Goal: Task Accomplishment & Management: Manage account settings

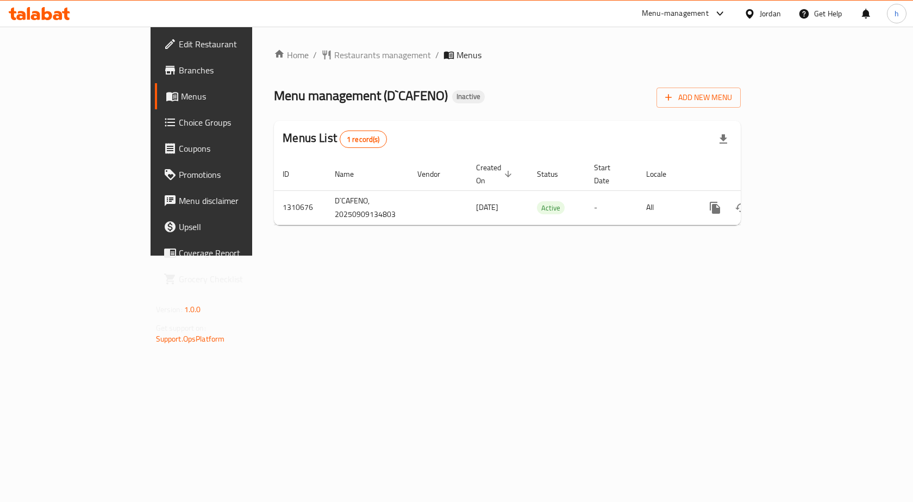
click at [758, 16] on div at bounding box center [752, 14] width 16 height 12
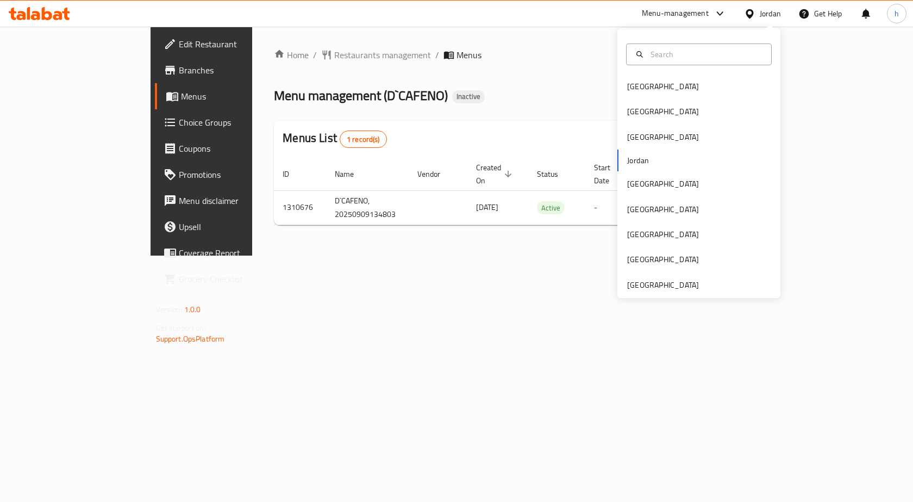
type input "خ"
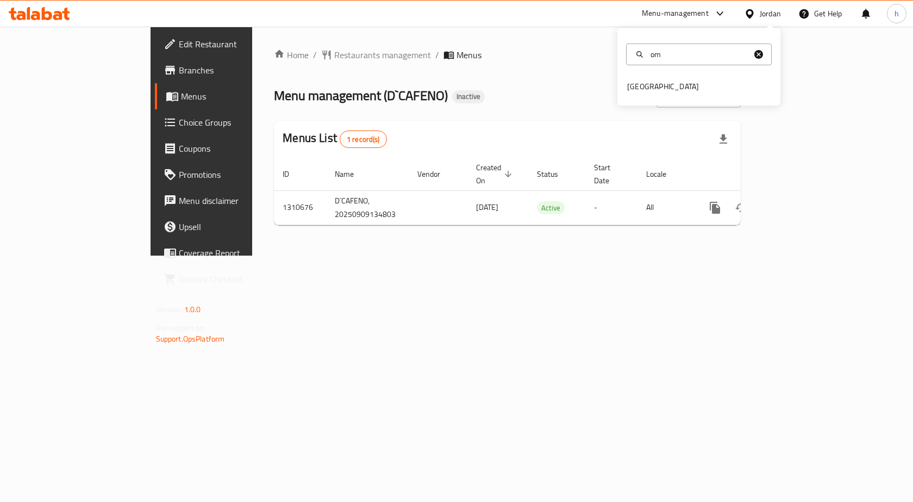
type input "o"
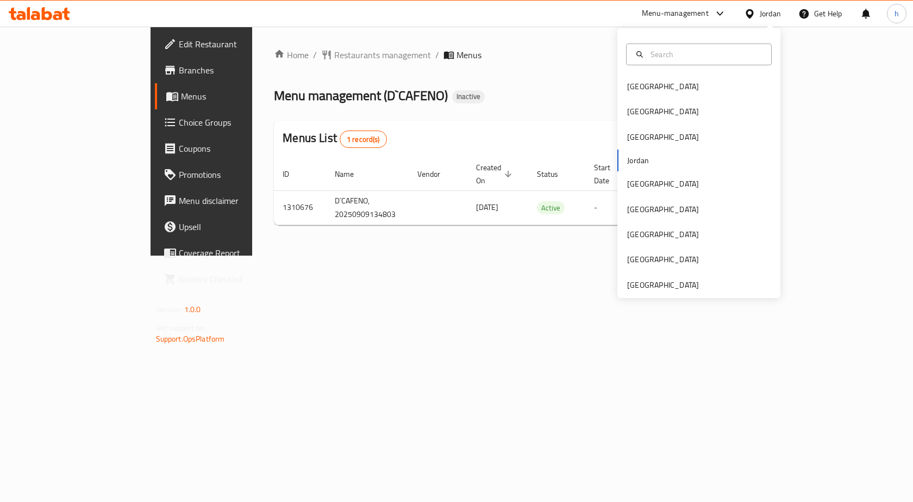
type input "o"
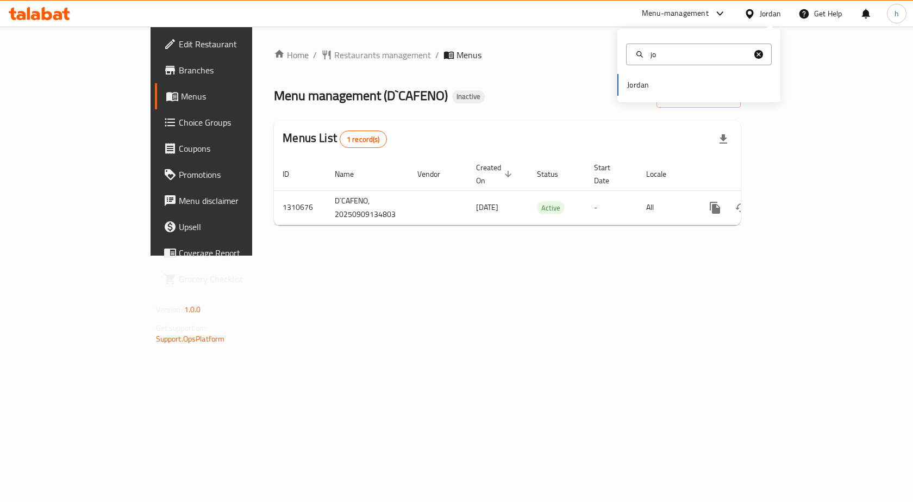
type input "jo"
click at [643, 82] on div "Jordan" at bounding box center [699, 85] width 163 height 22
click at [643, 88] on div "Jordan" at bounding box center [699, 85] width 163 height 22
click at [643, 87] on div "Jordan" at bounding box center [699, 85] width 163 height 22
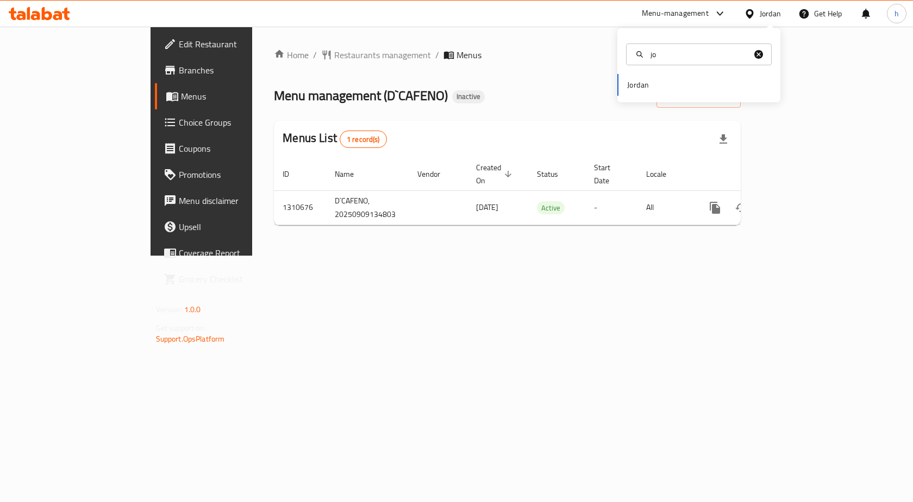
click at [550, 104] on div "Menu management ( D`CAFENO ) Inactive Add New Menu" at bounding box center [507, 95] width 467 height 24
click at [732, 97] on span "Add New Menu" at bounding box center [698, 98] width 67 height 14
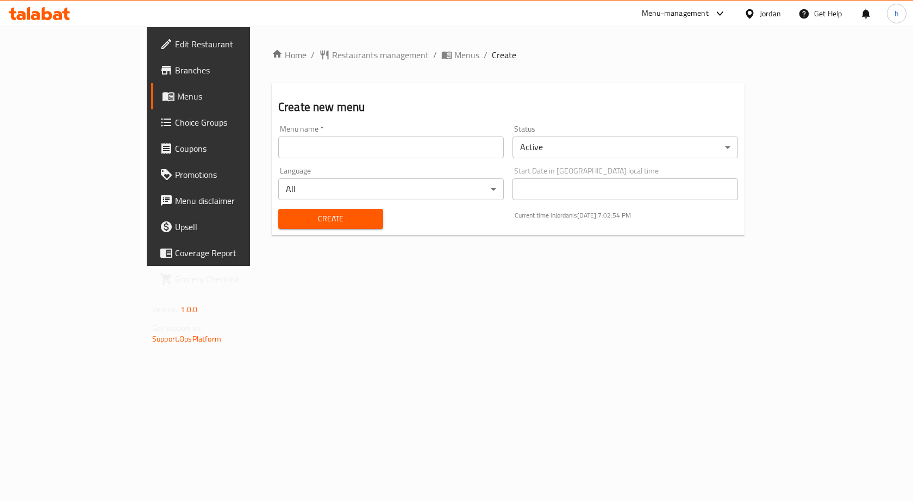
click at [350, 144] on input "text" at bounding box center [391, 147] width 226 height 22
click at [443, 266] on div "Home / Restaurants management / Menus / Create Create new menu Menu name   * Me…" at bounding box center [508, 146] width 517 height 239
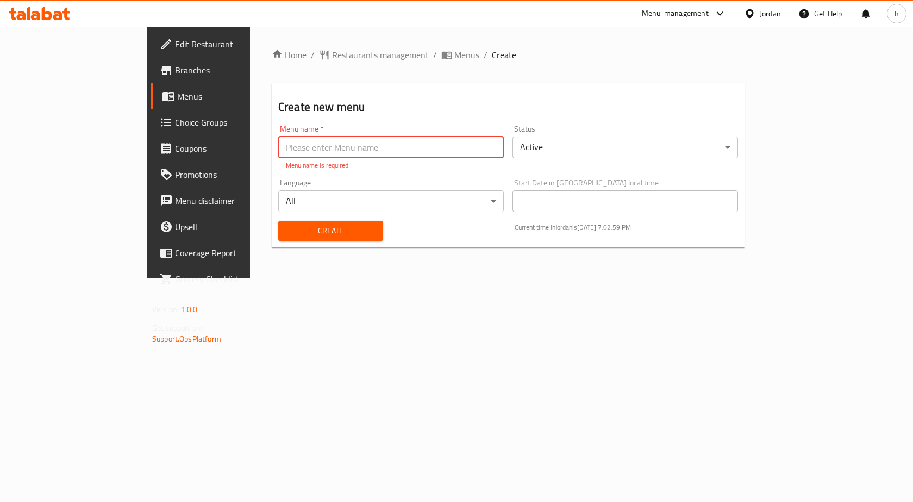
click at [420, 147] on input "text" at bounding box center [391, 147] width 226 height 22
type input "[DATE]"
click at [278, 221] on button "Create" at bounding box center [330, 231] width 105 height 20
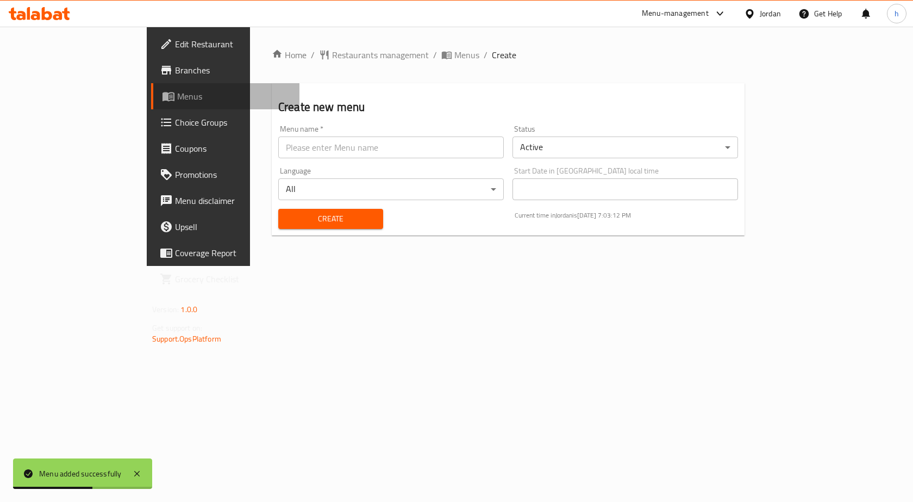
click at [177, 96] on span "Menus" at bounding box center [234, 96] width 114 height 13
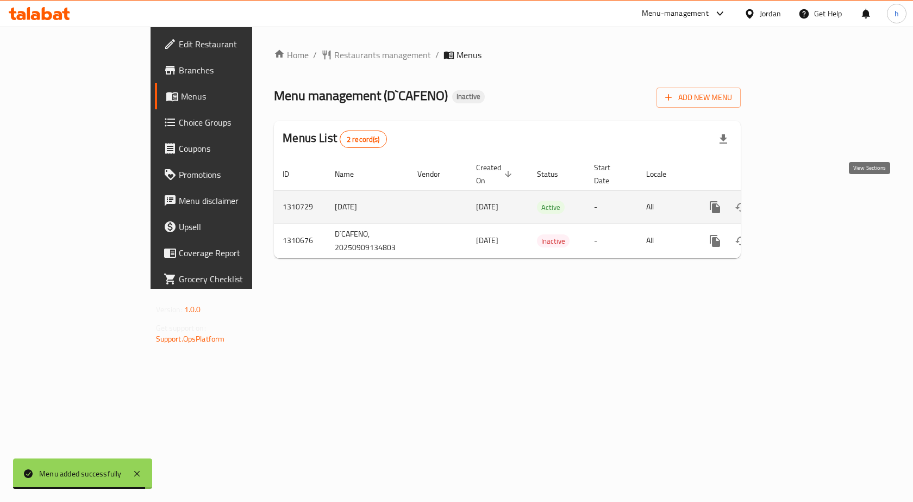
click at [800, 201] on icon "enhanced table" at bounding box center [793, 207] width 13 height 13
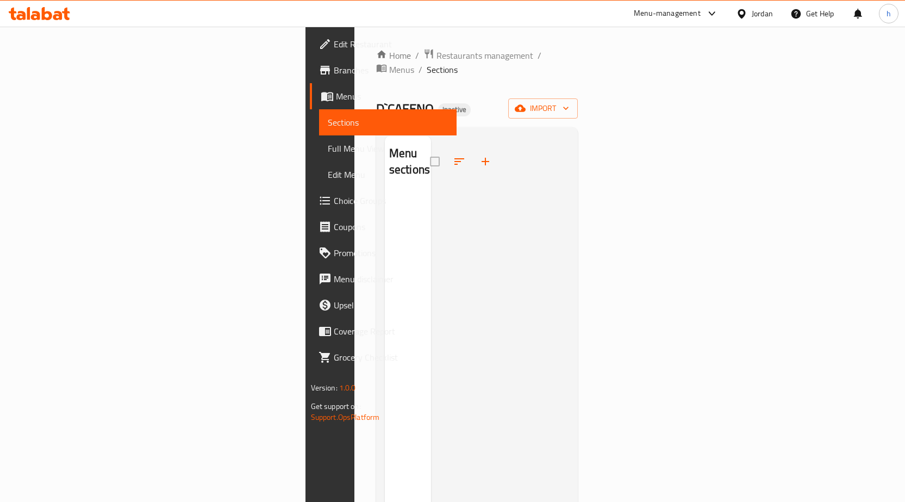
click at [336, 93] on span "Menus" at bounding box center [392, 96] width 112 height 13
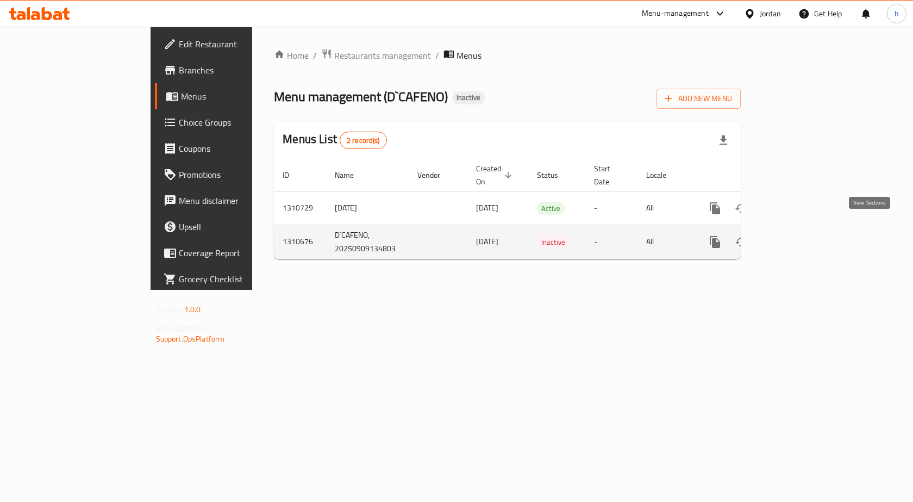
click at [800, 235] on icon "enhanced table" at bounding box center [793, 241] width 13 height 13
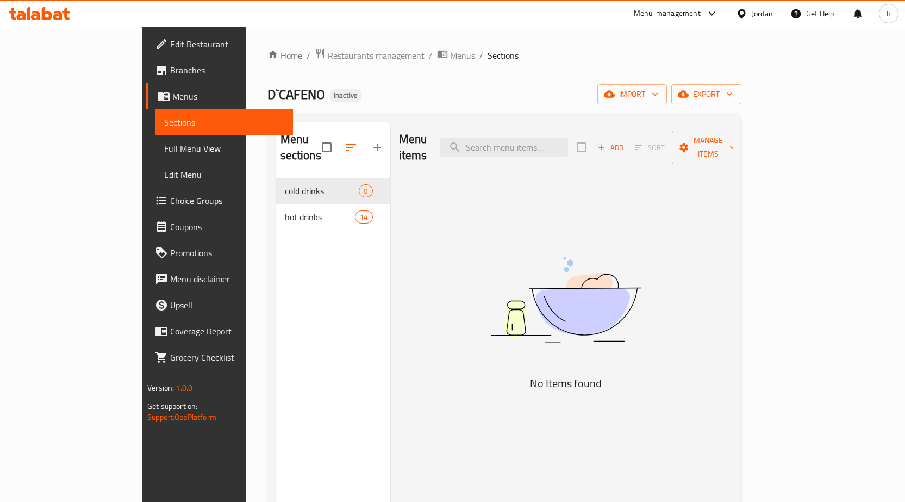
click at [172, 95] on span "Menus" at bounding box center [228, 96] width 112 height 13
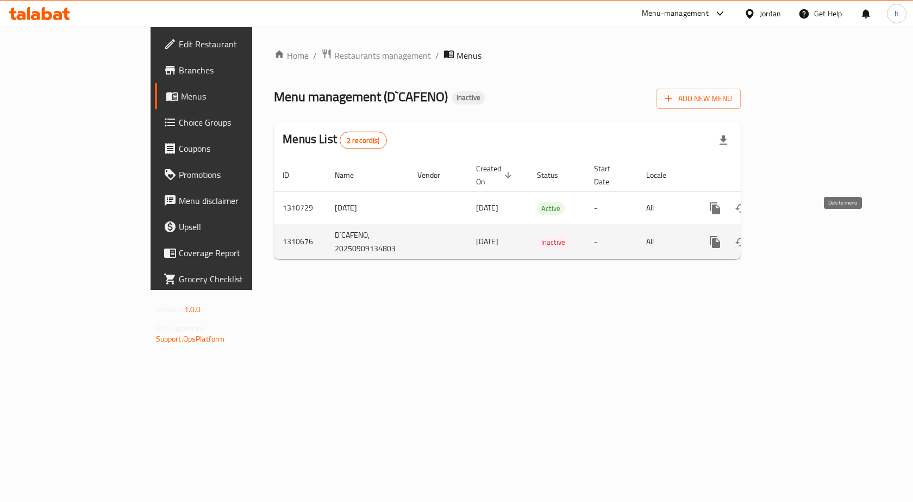
click at [774, 235] on icon "enhanced table" at bounding box center [767, 241] width 13 height 13
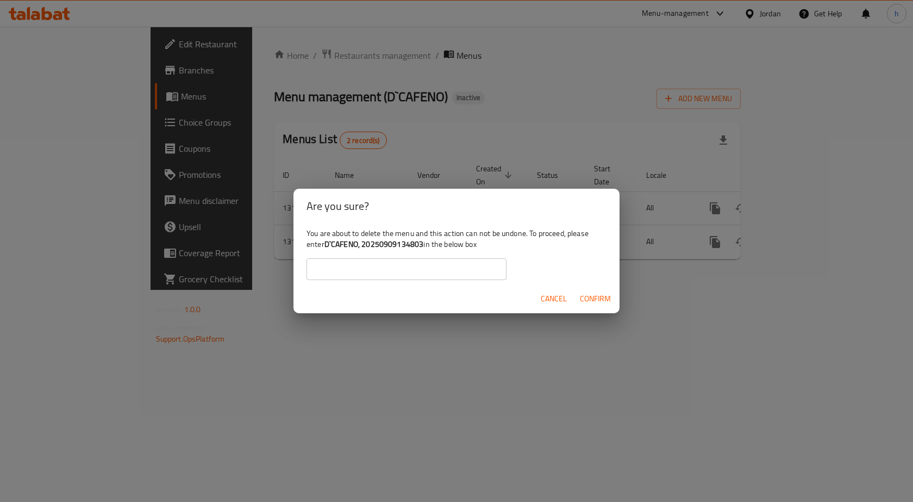
click at [550, 292] on span "Cancel" at bounding box center [554, 299] width 26 height 14
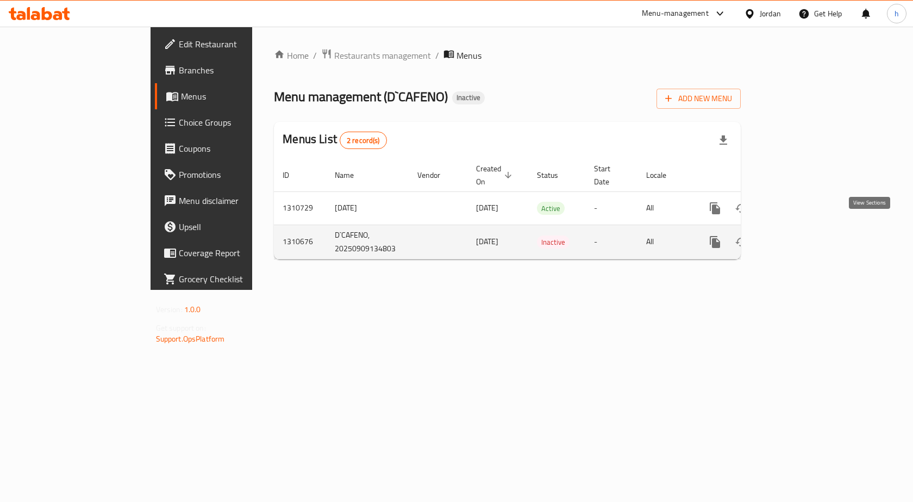
click at [807, 229] on link "enhanced table" at bounding box center [794, 242] width 26 height 26
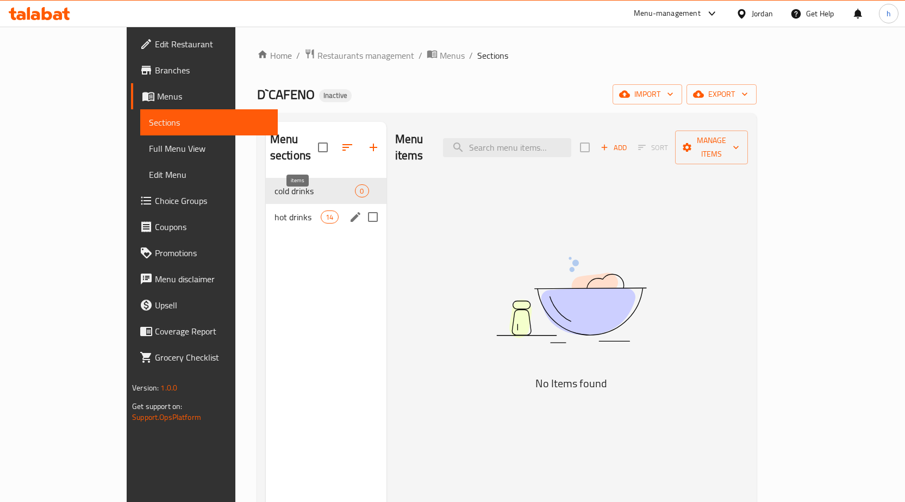
click at [321, 212] on span "14" at bounding box center [329, 217] width 16 height 10
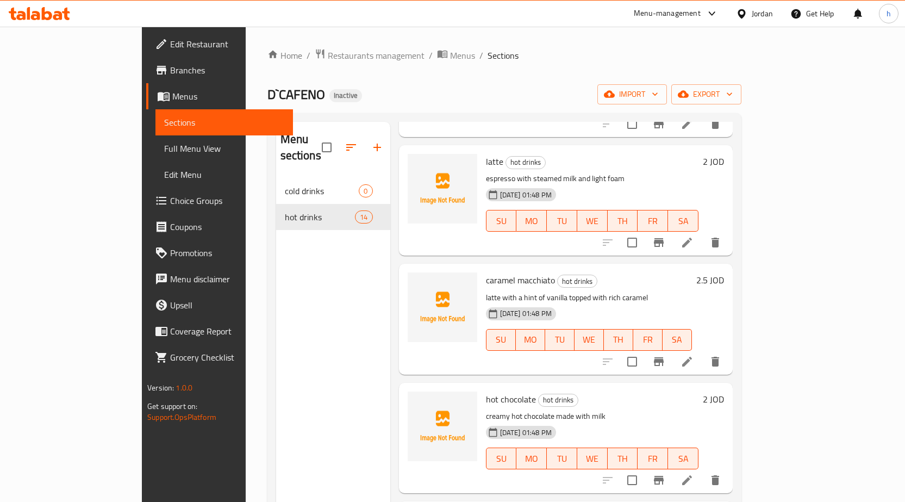
scroll to position [544, 0]
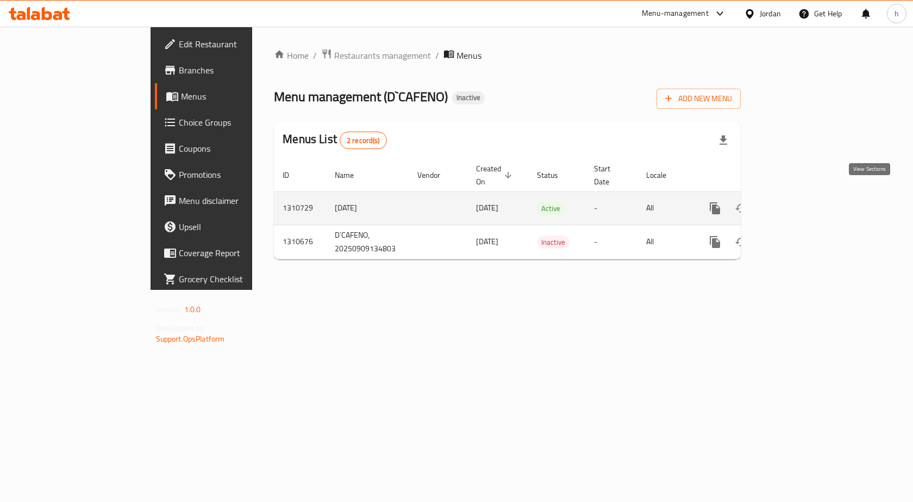
click at [800, 202] on icon "enhanced table" at bounding box center [793, 208] width 13 height 13
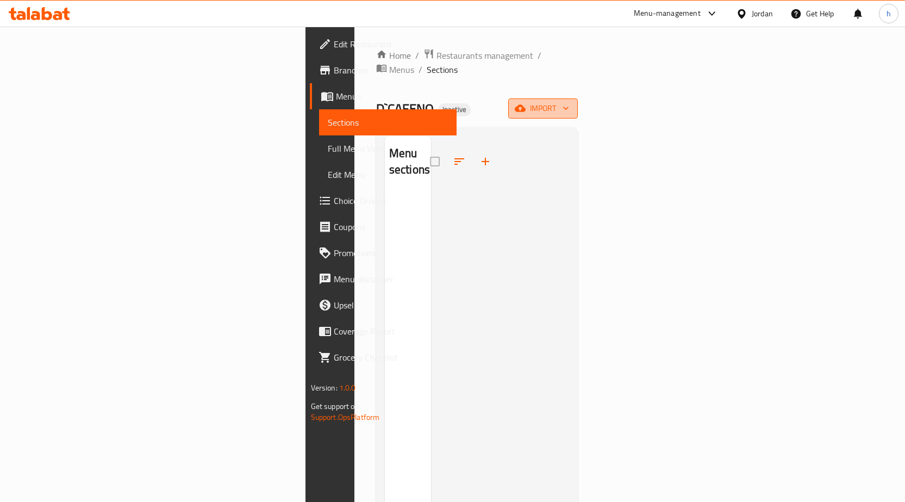
click at [569, 102] on span "import" at bounding box center [543, 109] width 52 height 14
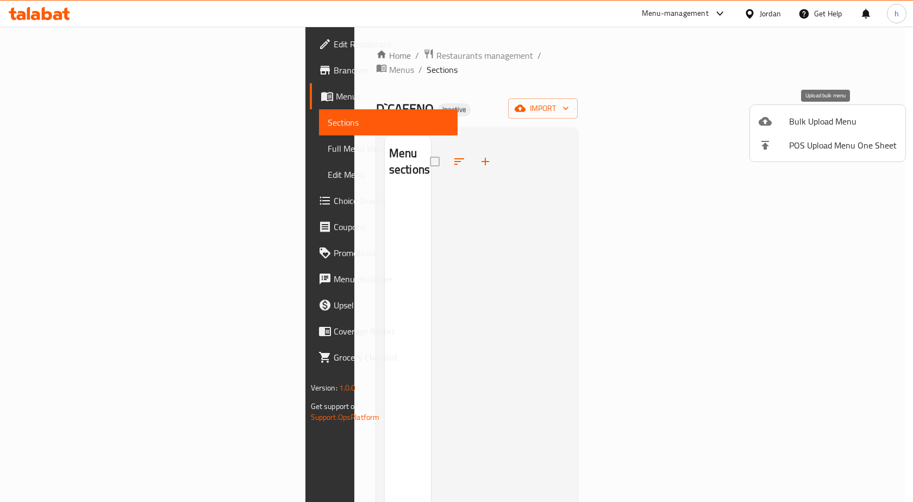
click at [836, 120] on span "Bulk Upload Menu" at bounding box center [843, 121] width 108 height 13
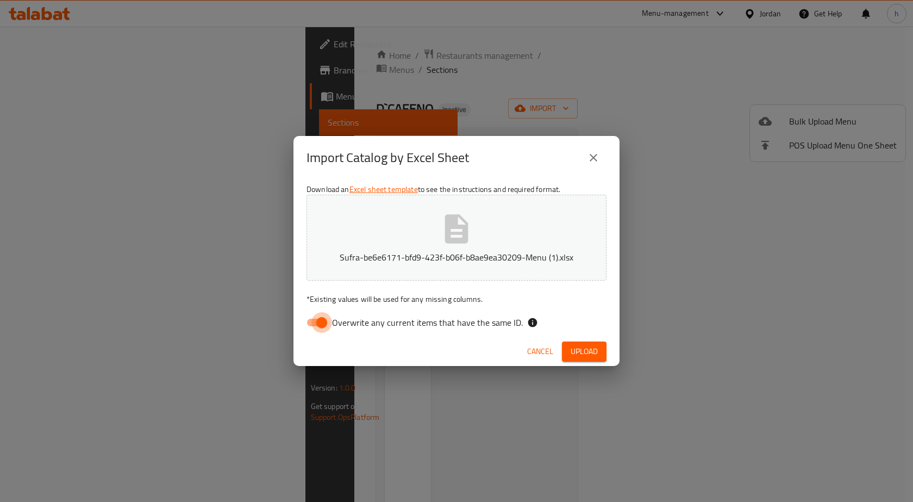
click at [323, 322] on input "Overwrite any current items that have the same ID." at bounding box center [322, 322] width 62 height 21
checkbox input "false"
click at [591, 350] on span "Upload" at bounding box center [584, 352] width 27 height 14
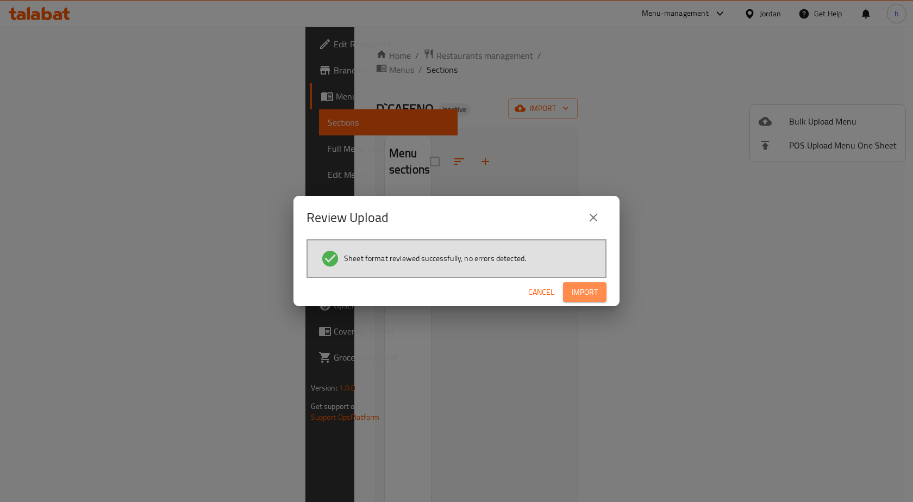
click at [590, 291] on span "Import" at bounding box center [585, 292] width 26 height 14
click at [539, 293] on span "Cancel" at bounding box center [541, 292] width 26 height 14
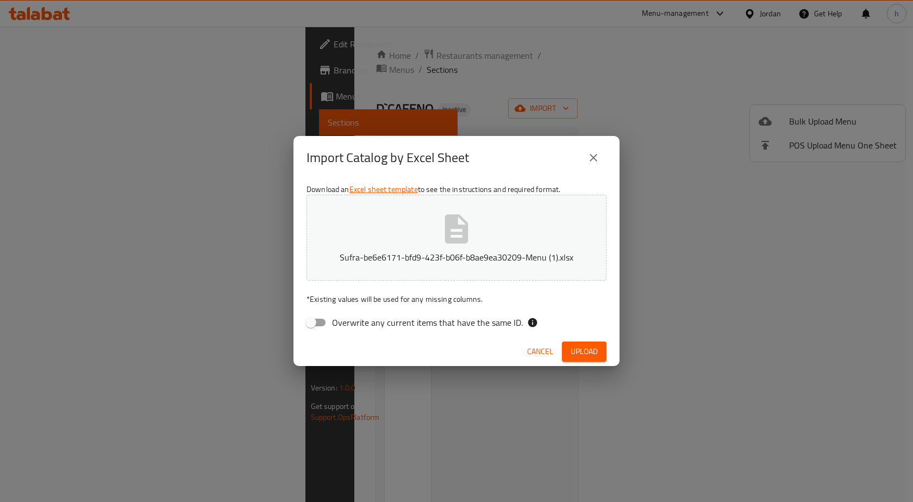
click at [590, 349] on span "Upload" at bounding box center [584, 352] width 27 height 14
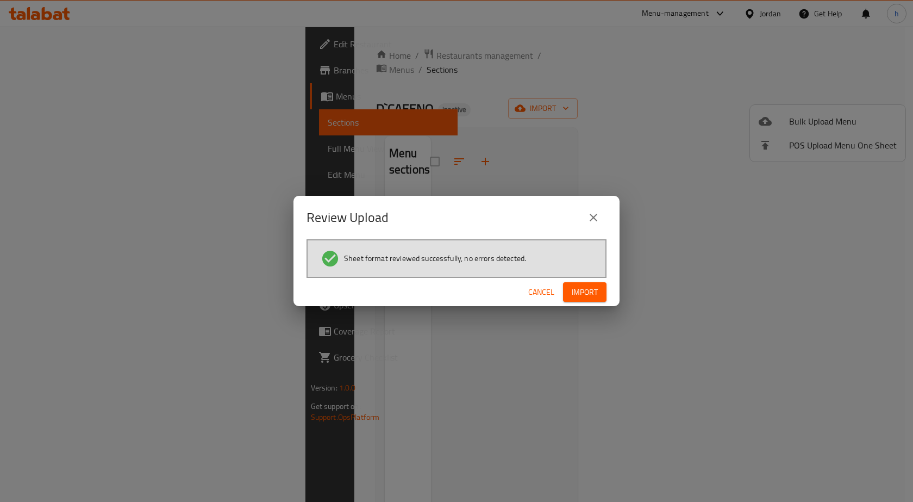
click at [580, 293] on span "Import" at bounding box center [585, 292] width 26 height 14
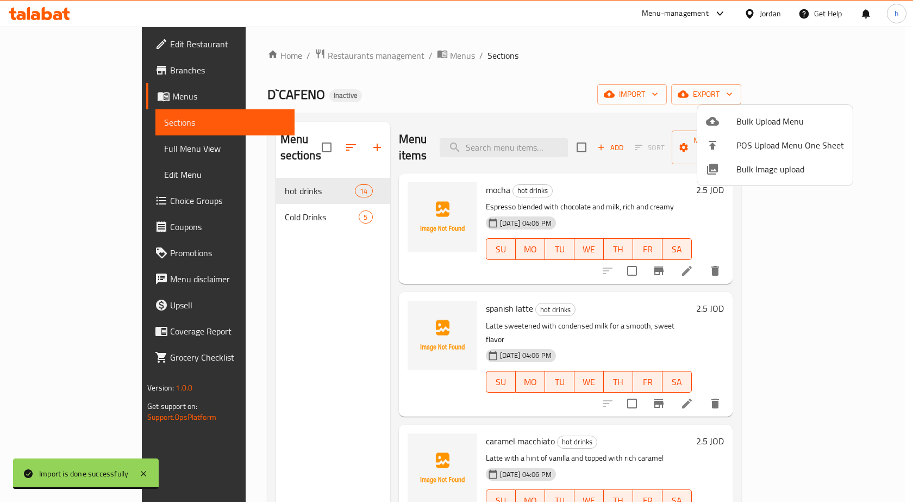
click at [524, 69] on div at bounding box center [456, 251] width 913 height 502
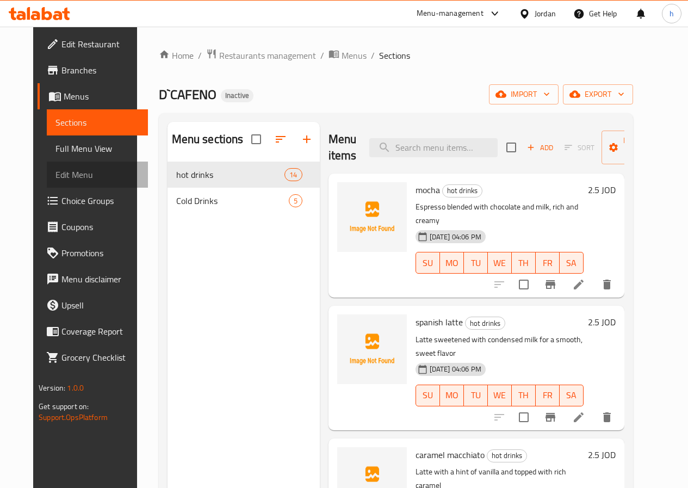
click at [59, 169] on span "Edit Menu" at bounding box center [97, 174] width 84 height 13
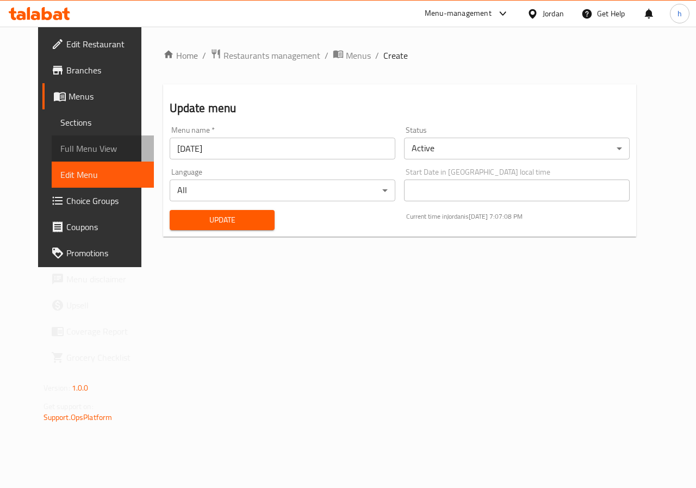
click at [64, 144] on span "Full Menu View" at bounding box center [102, 148] width 85 height 13
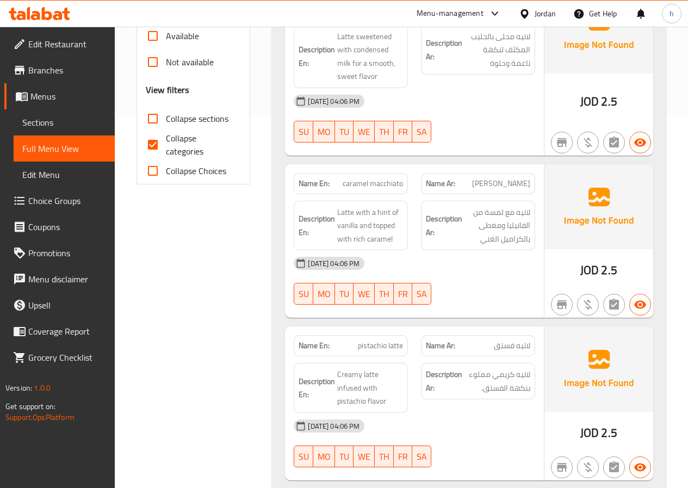
scroll to position [381, 0]
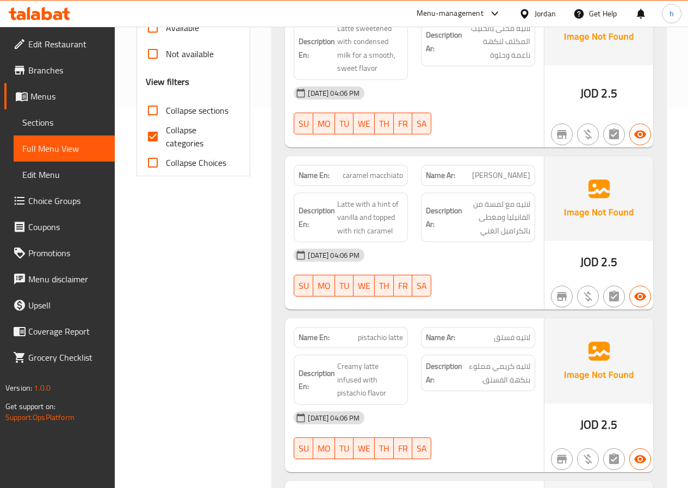
click at [150, 135] on input "Collapse categories" at bounding box center [153, 136] width 26 height 26
checkbox input "false"
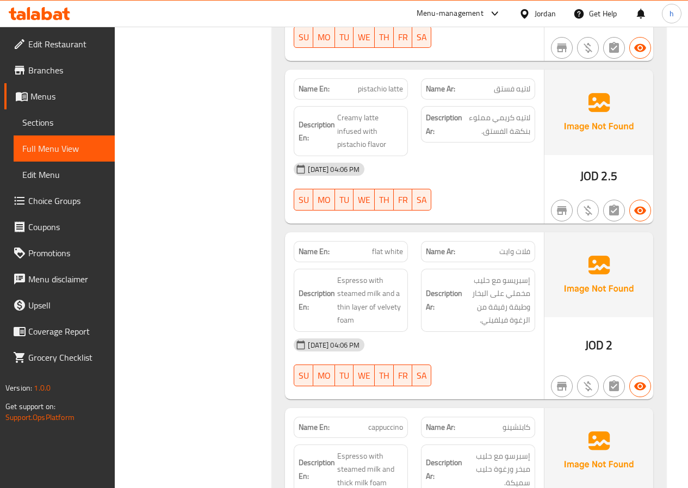
scroll to position [655, 0]
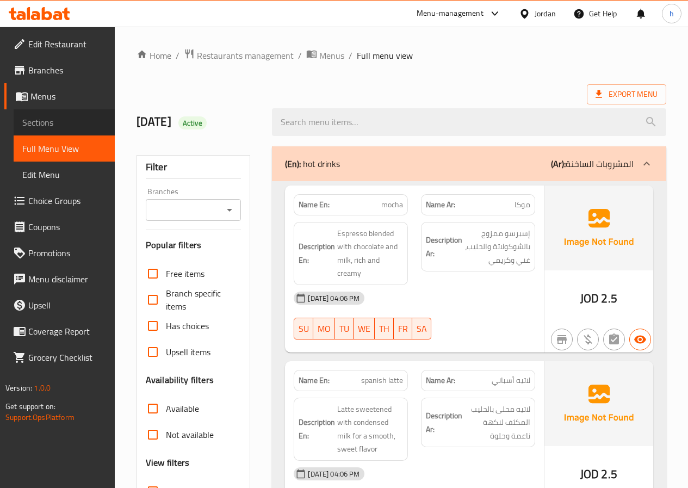
click at [42, 123] on span "Sections" at bounding box center [64, 122] width 84 height 13
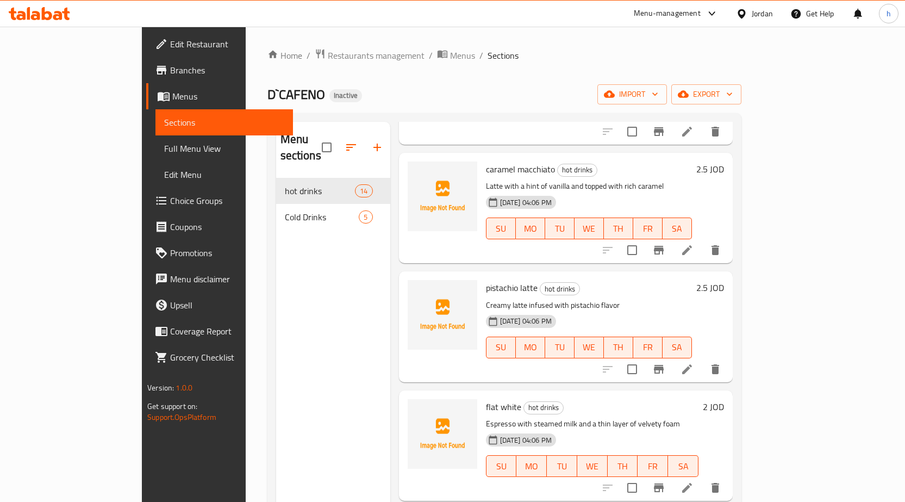
scroll to position [326, 0]
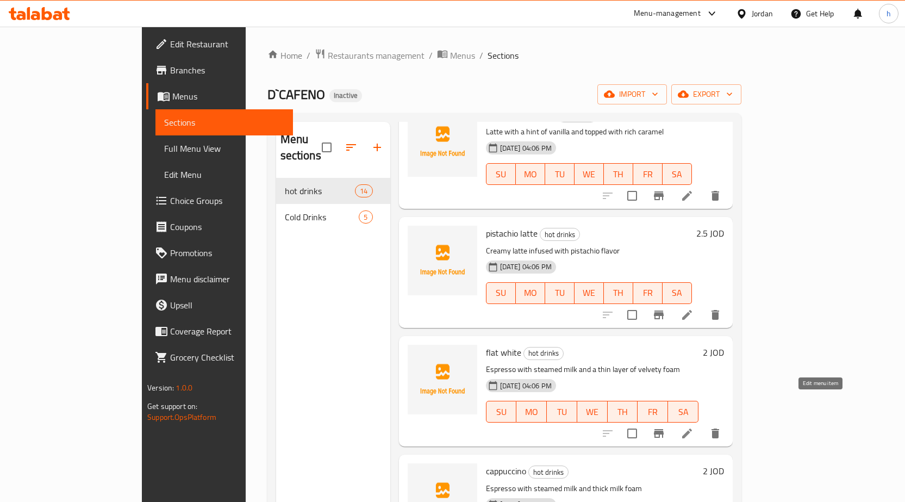
click at [687, 428] on icon at bounding box center [687, 433] width 10 height 10
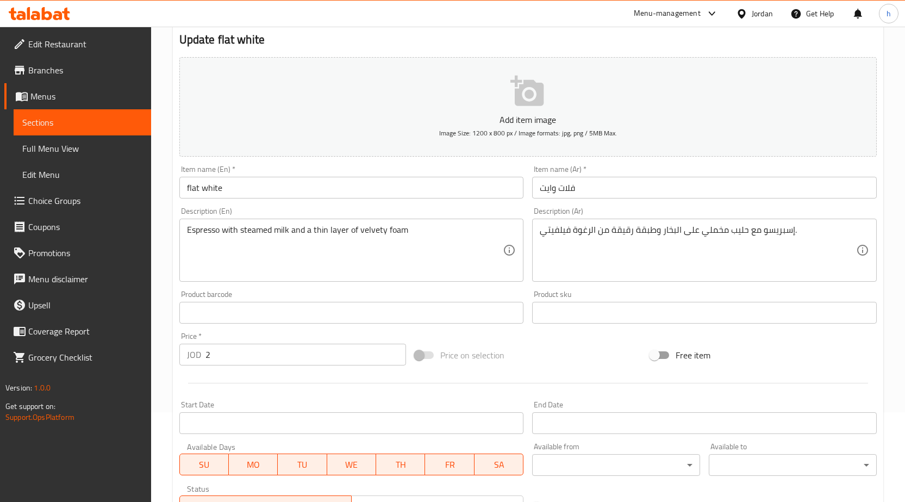
scroll to position [109, 0]
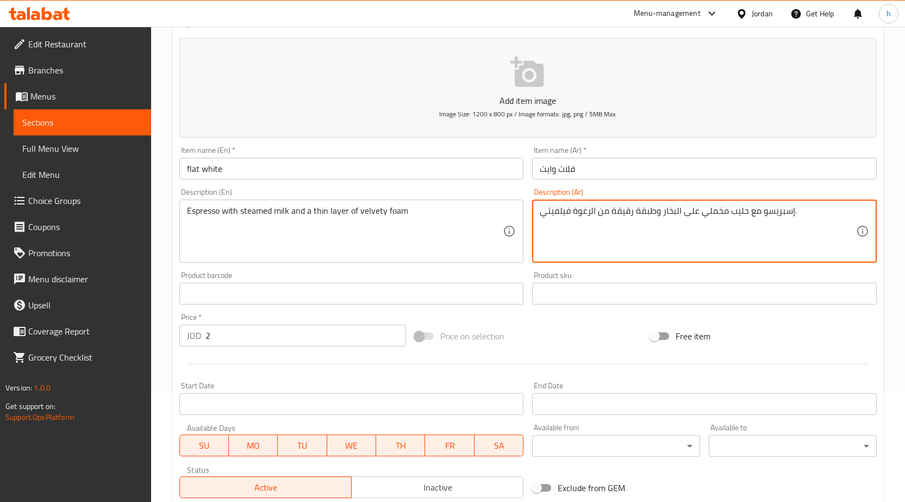
drag, startPoint x: 698, startPoint y: 211, endPoint x: 724, endPoint y: 214, distance: 26.2
drag, startPoint x: 697, startPoint y: 213, endPoint x: 660, endPoint y: 216, distance: 37.2
click at [660, 216] on textarea "إسبريسو مع حليب مبخر على البخار وطبقة رقيقة من الرغوة فيلفيتي." at bounding box center [698, 232] width 316 height 52
click at [678, 211] on textarea "إسبريسو مع حليب مبخر وطبقة رقيقة من الرغوة فيلفيتي." at bounding box center [698, 232] width 316 height 52
click at [590, 213] on textarea "إسبريسو مع حليب المبخر وطبقة رقيقة من الرغوة فيلفيتي." at bounding box center [698, 232] width 316 height 52
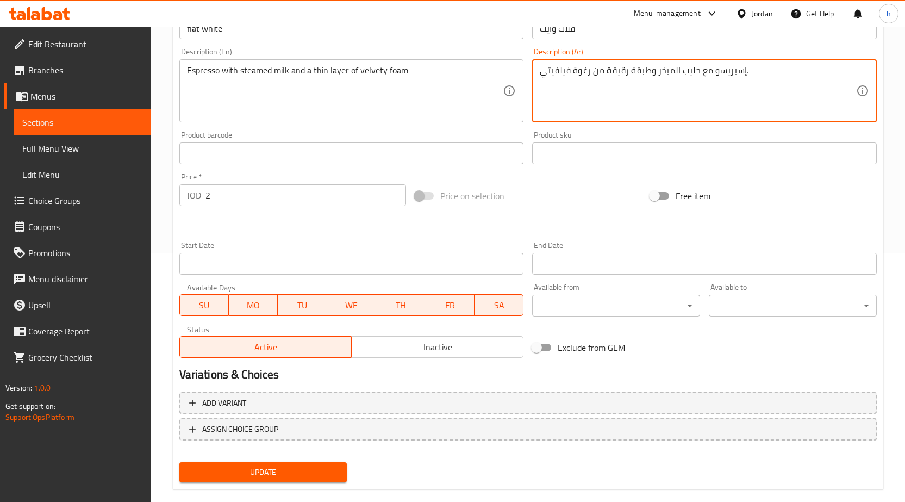
scroll to position [266, 0]
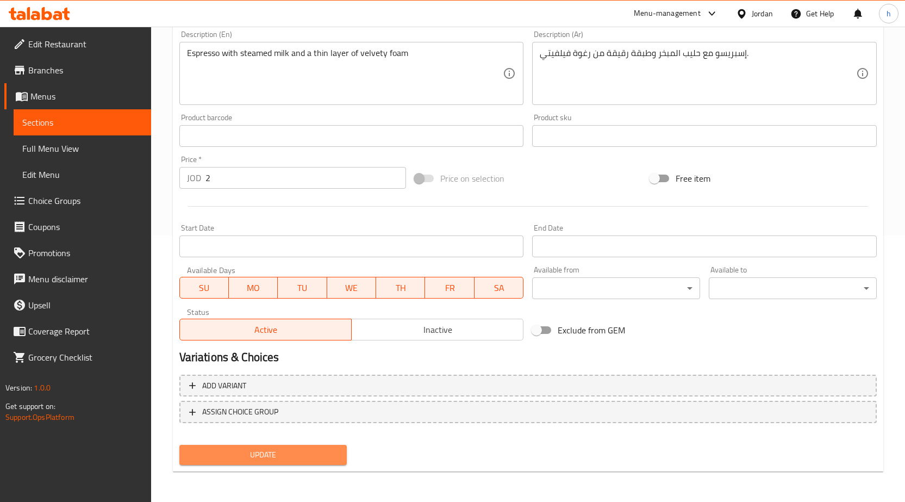
click at [320, 451] on span "Update" at bounding box center [263, 455] width 151 height 14
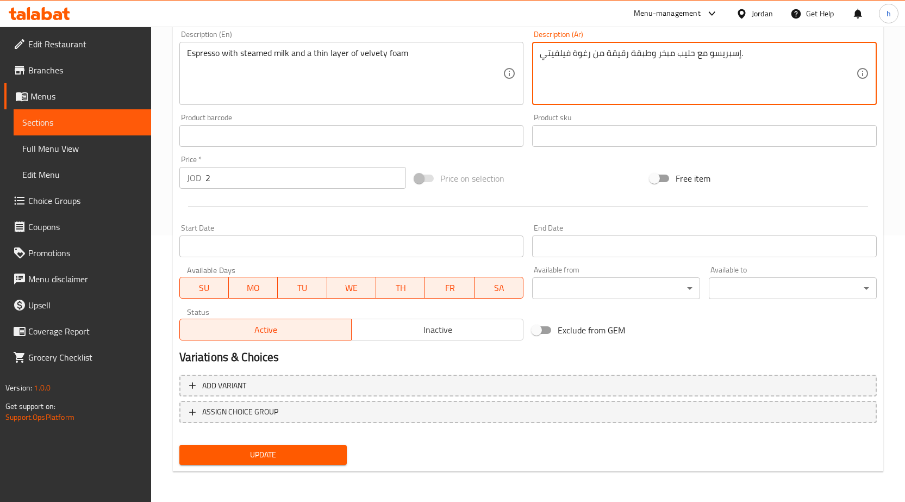
type textarea "إسبريسو مع حليب مبخر وطبقة رقيقة من رغوة فيلفيتي."
click at [289, 450] on span "Update" at bounding box center [263, 455] width 151 height 14
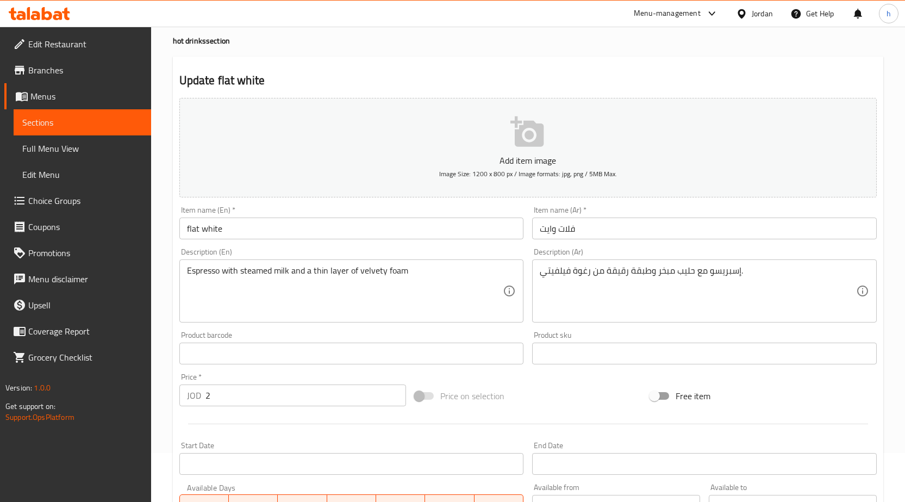
scroll to position [0, 0]
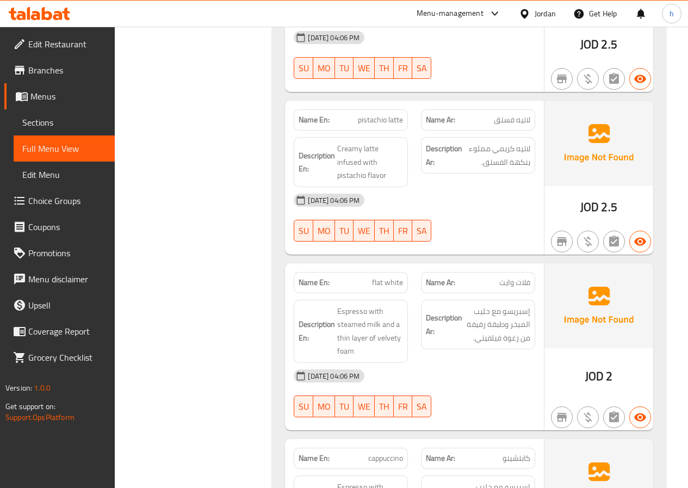
scroll to position [652, 0]
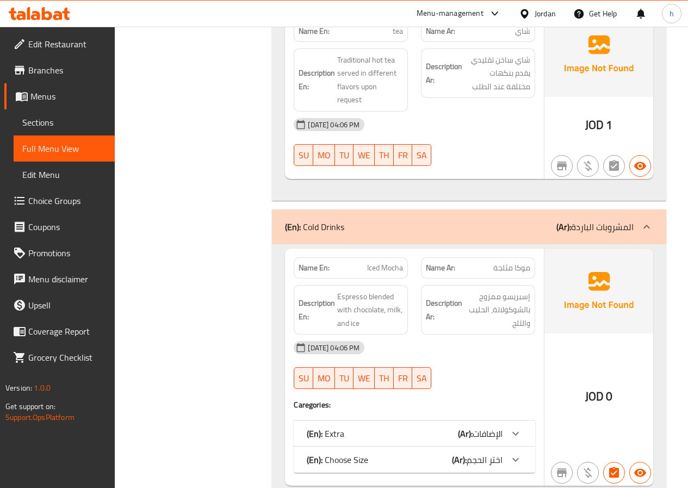
scroll to position [2283, 0]
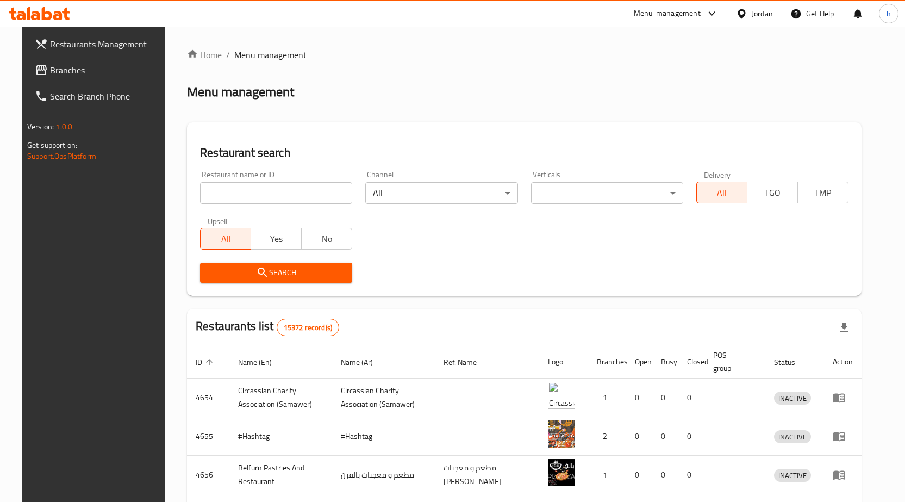
click at [78, 74] on span "Branches" at bounding box center [107, 70] width 114 height 13
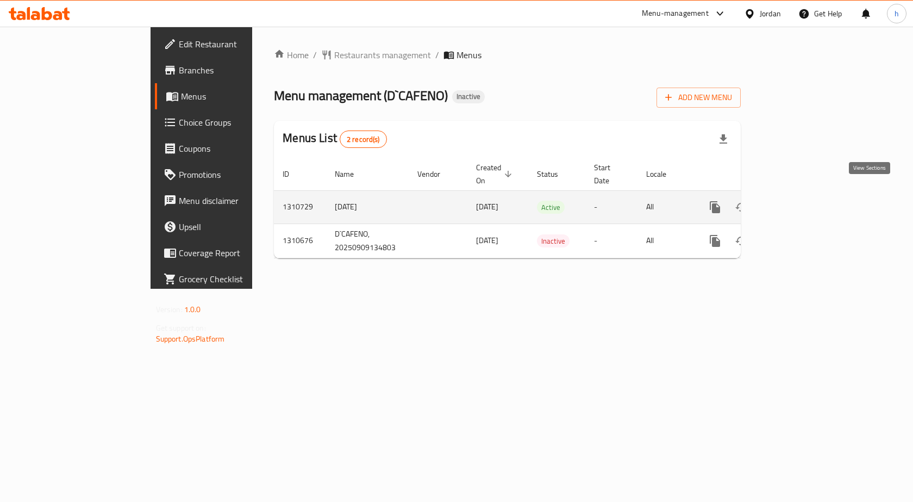
click at [799, 202] on icon "enhanced table" at bounding box center [794, 207] width 10 height 10
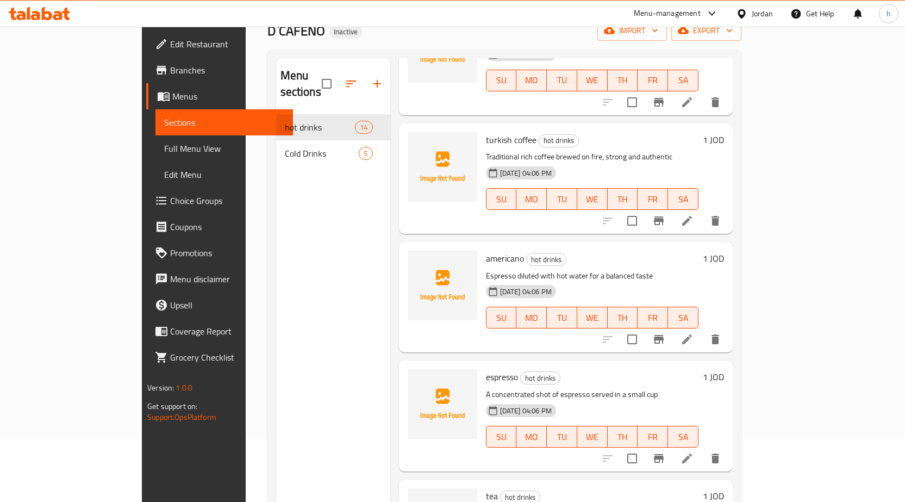
scroll to position [152, 0]
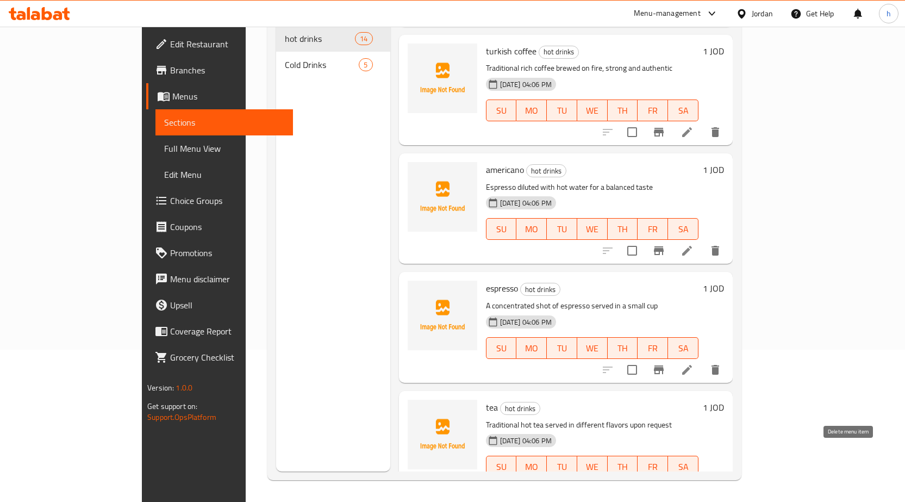
click at [719, 483] on icon "delete" at bounding box center [716, 488] width 8 height 10
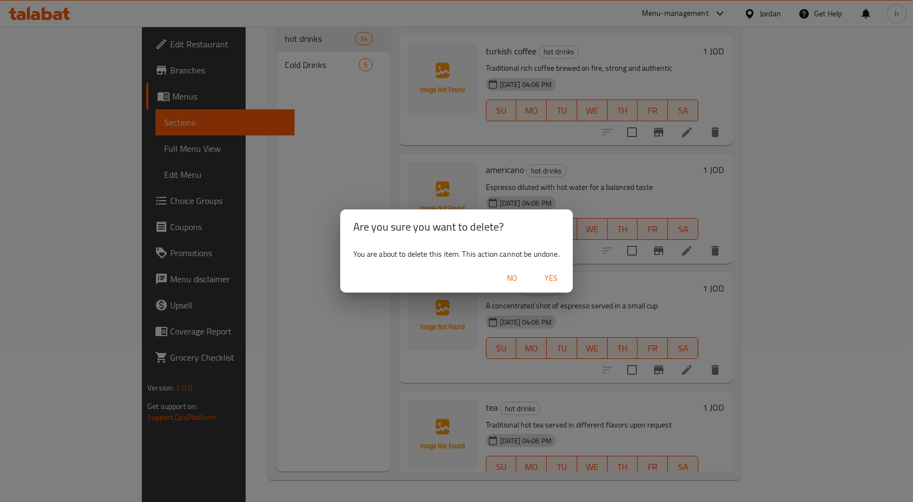
click at [553, 279] on span "Yes" at bounding box center [551, 278] width 26 height 14
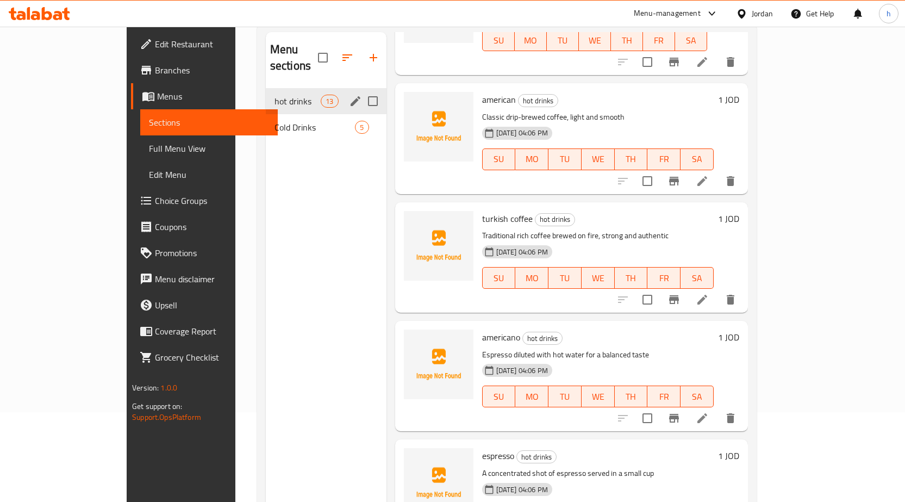
scroll to position [0, 0]
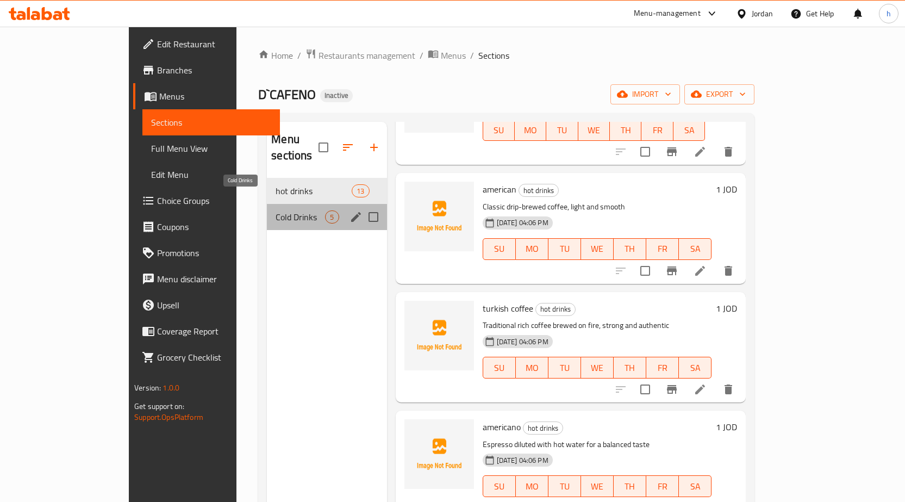
click at [278, 210] on span "Cold Drinks" at bounding box center [300, 216] width 49 height 13
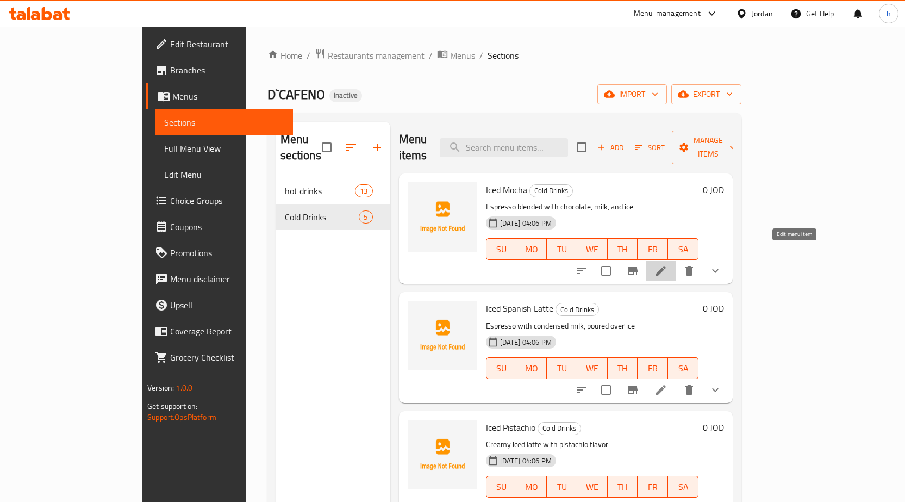
click at [666, 266] on icon at bounding box center [661, 271] width 10 height 10
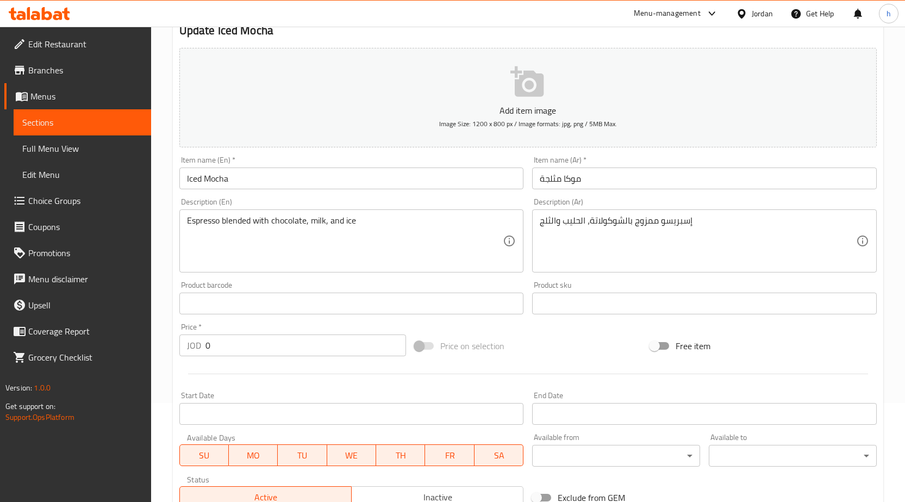
scroll to position [109, 0]
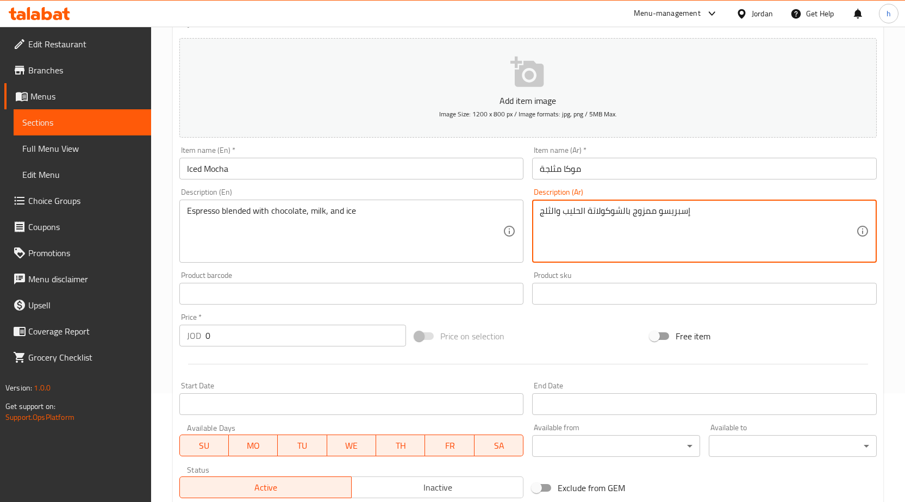
type textarea "إسبريسو ممزوج بالشوكولاتة، الحليب والثلج"
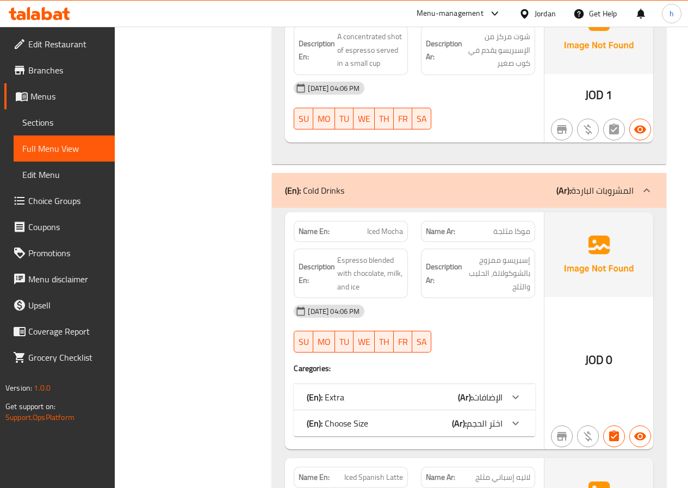
scroll to position [2229, 0]
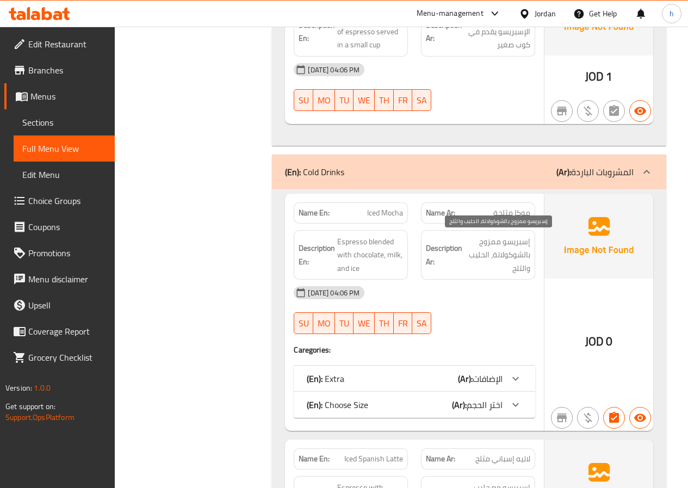
click at [489, 256] on span "إسبريسو ممزوج بالشوكولاتة، الحليب والثلج" at bounding box center [497, 255] width 66 height 40
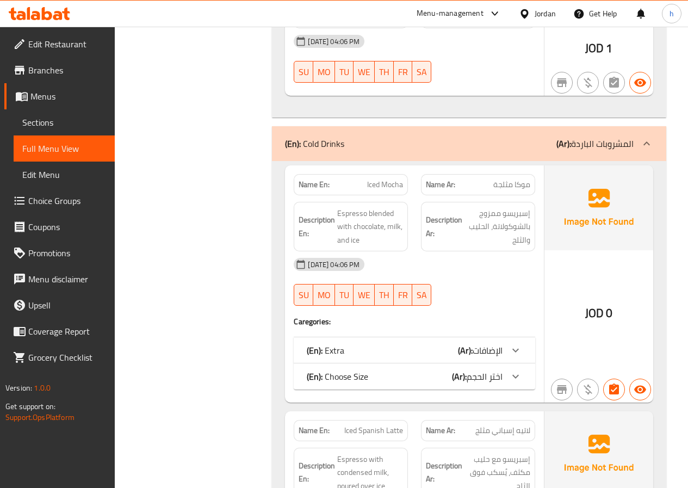
scroll to position [2283, 0]
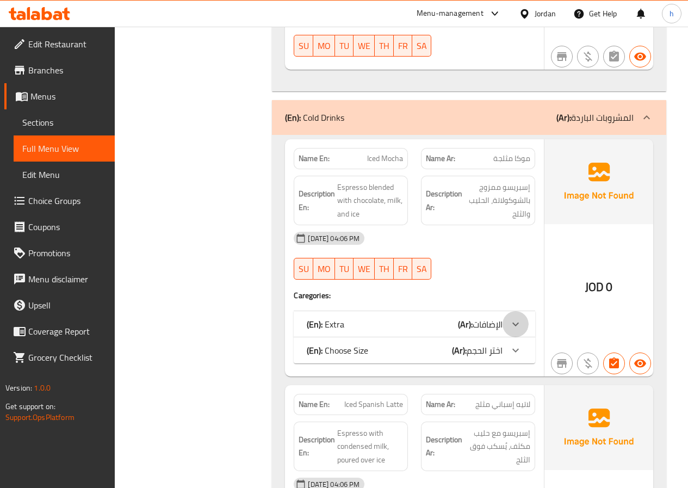
click at [509, 326] on icon at bounding box center [515, 324] width 13 height 13
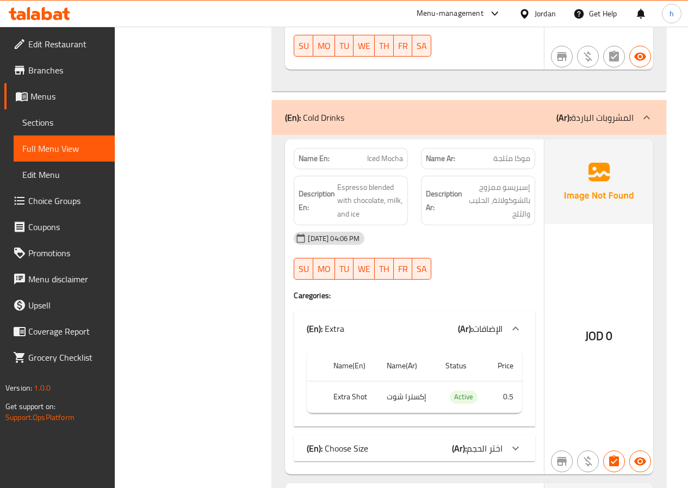
click at [521, 450] on icon at bounding box center [515, 447] width 13 height 13
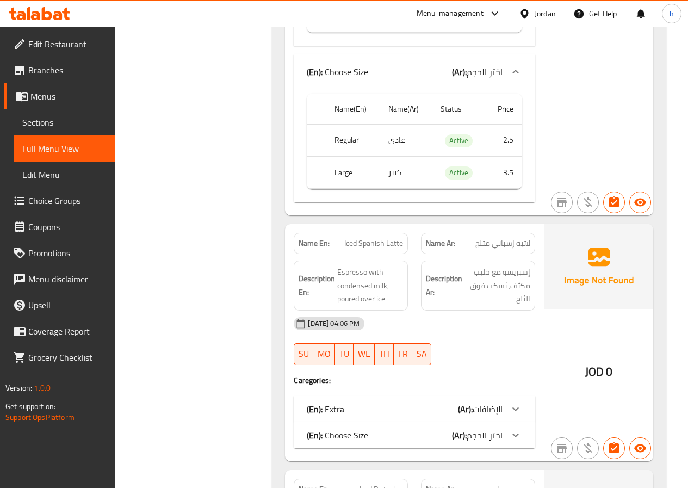
scroll to position [2718, 0]
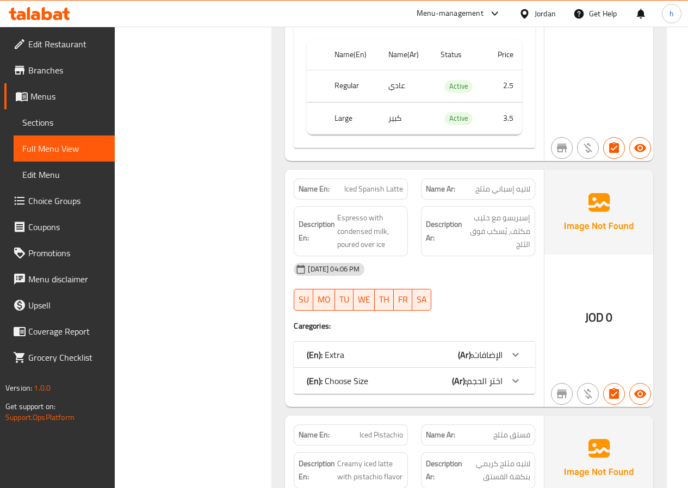
click at [500, 351] on span "الإضافات" at bounding box center [487, 354] width 30 height 16
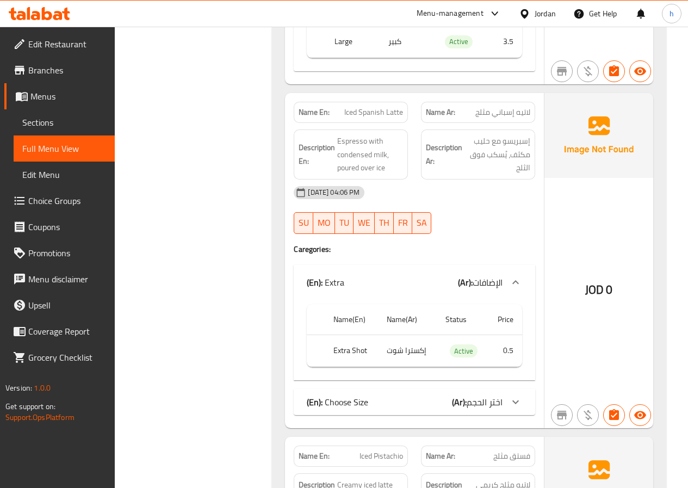
scroll to position [2827, 0]
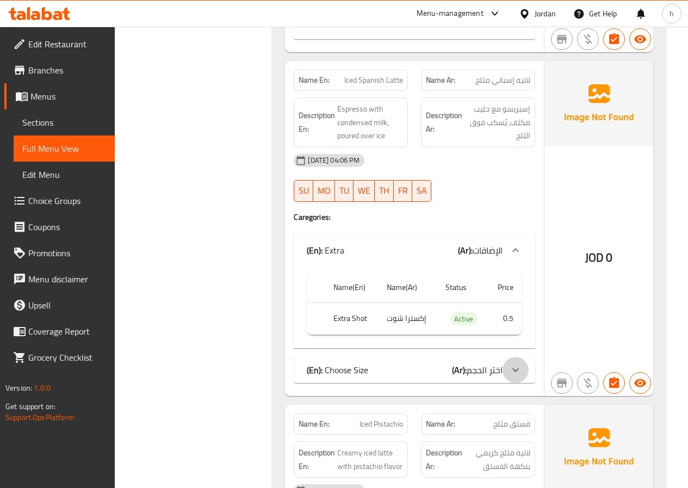
click at [504, 368] on div at bounding box center [515, 370] width 26 height 26
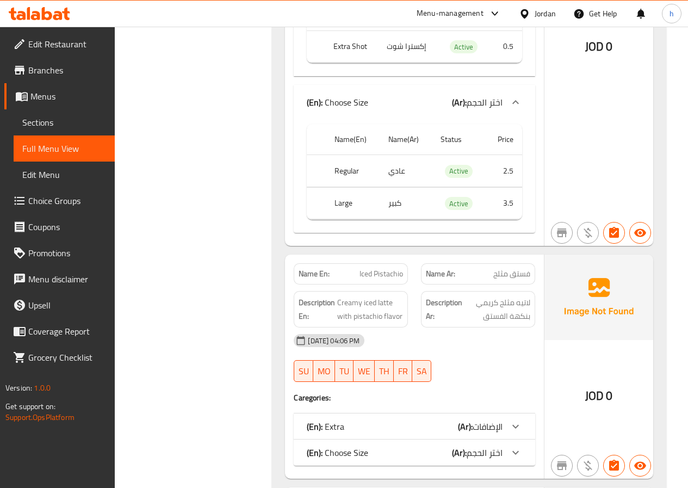
scroll to position [3208, 0]
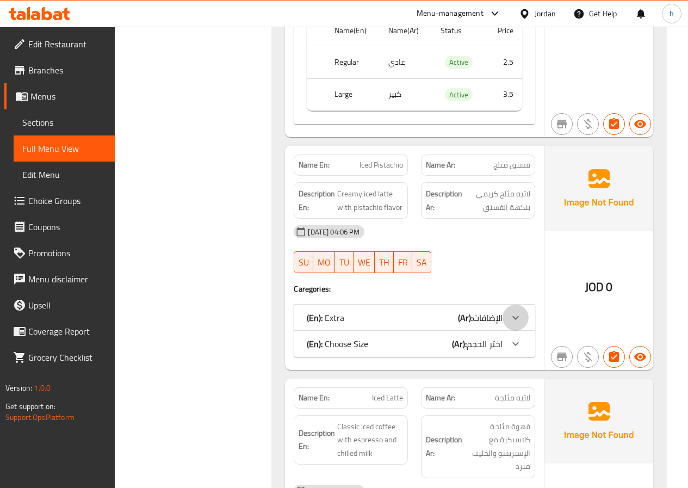
click at [512, 316] on icon at bounding box center [515, 317] width 13 height 13
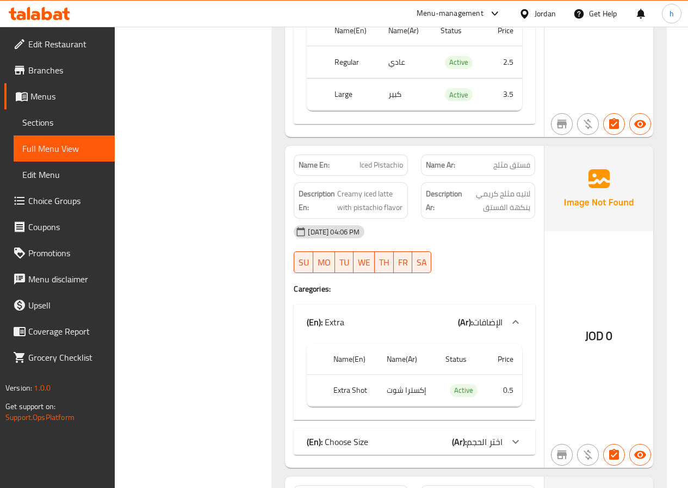
click at [517, 444] on icon at bounding box center [515, 441] width 13 height 13
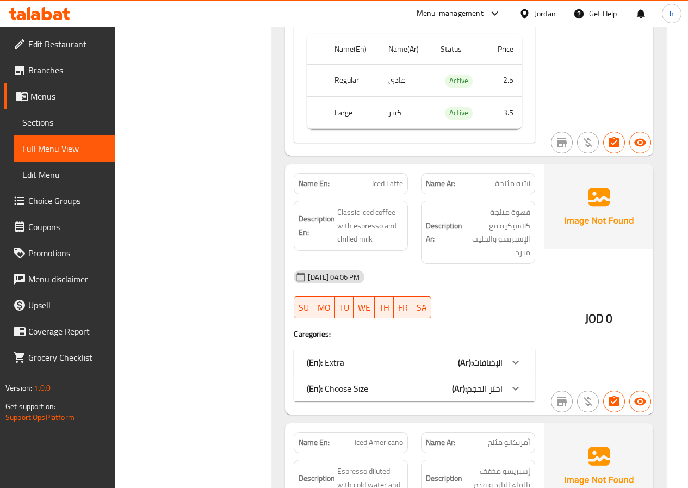
scroll to position [3643, 0]
click at [475, 360] on span "الإضافات" at bounding box center [487, 361] width 30 height 16
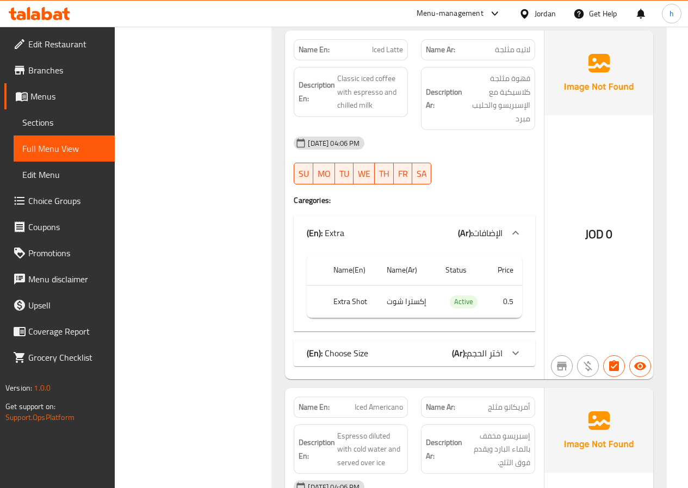
scroll to position [3806, 0]
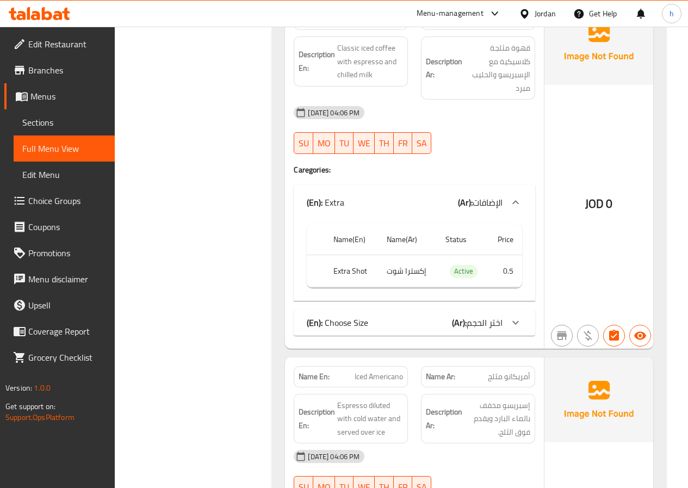
click at [491, 326] on span "اختر الحجم" at bounding box center [484, 322] width 36 height 16
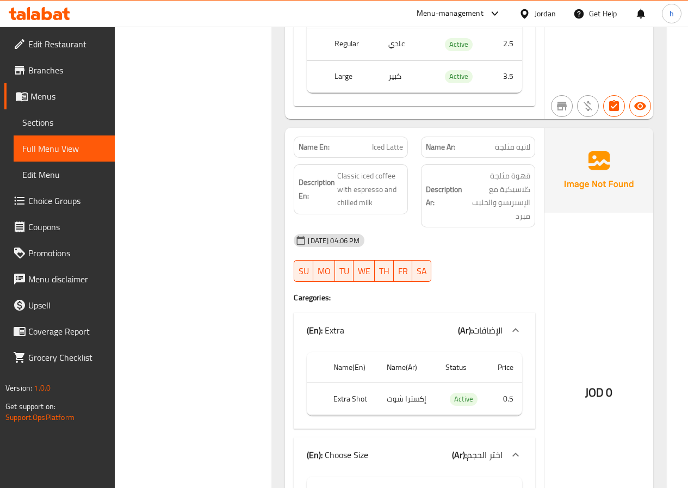
scroll to position [3697, 0]
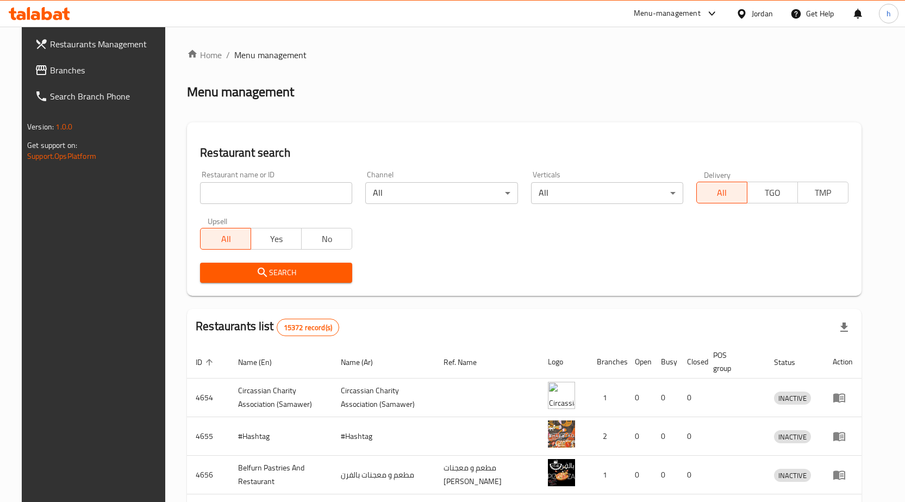
click at [262, 195] on input "search" at bounding box center [276, 193] width 152 height 22
click at [309, 190] on input "search" at bounding box center [276, 193] width 152 height 22
type input "776929"
click at [313, 272] on span "Search" at bounding box center [276, 273] width 135 height 14
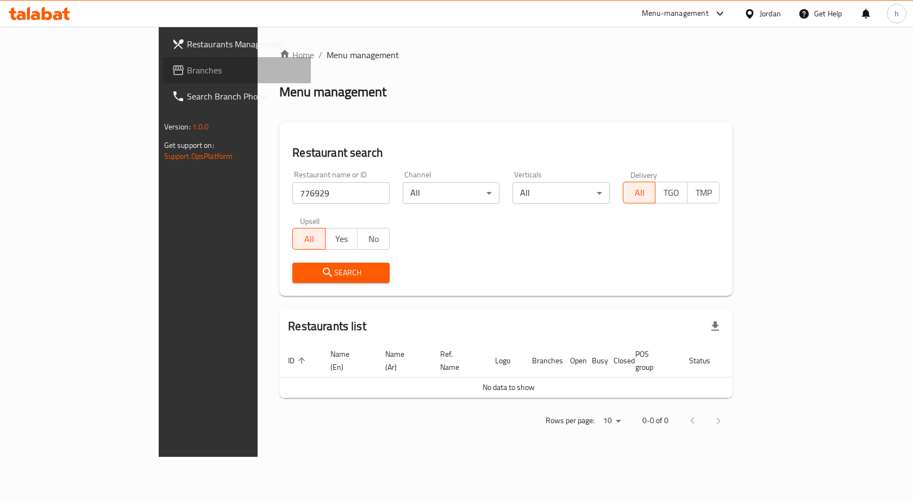
click at [187, 65] on span "Branches" at bounding box center [245, 70] width 116 height 13
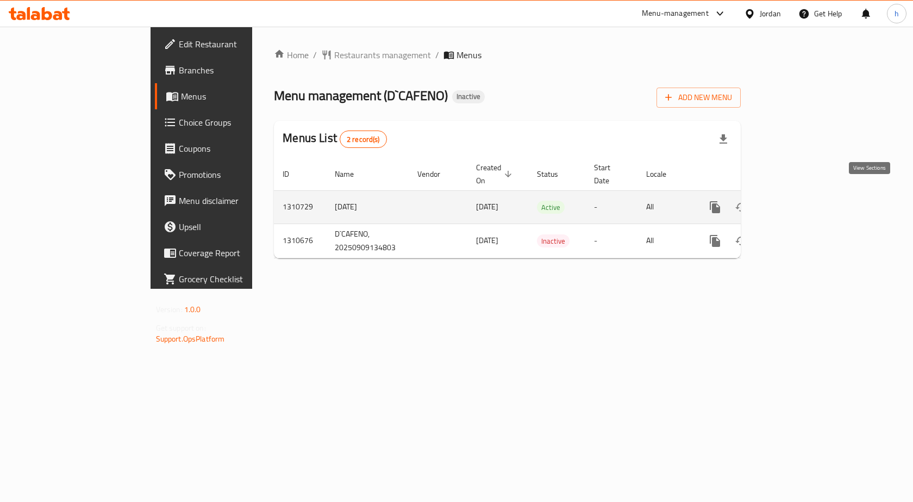
click at [799, 202] on icon "enhanced table" at bounding box center [794, 207] width 10 height 10
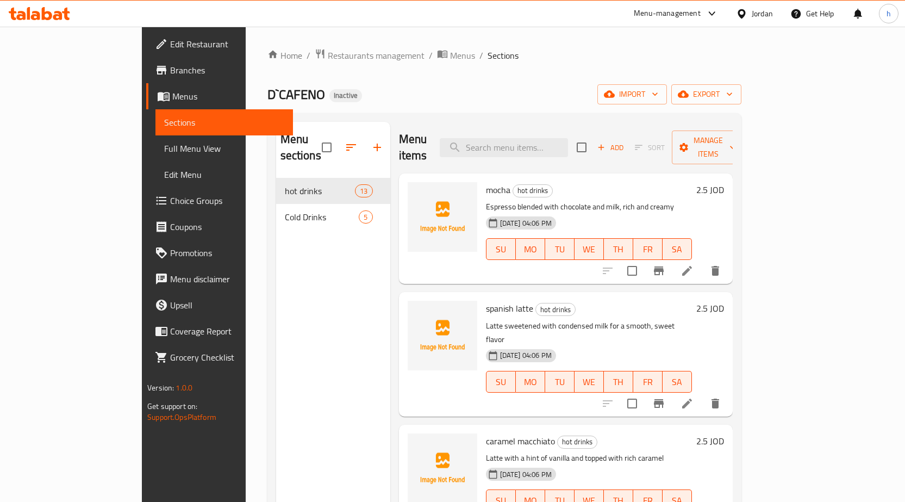
scroll to position [272, 0]
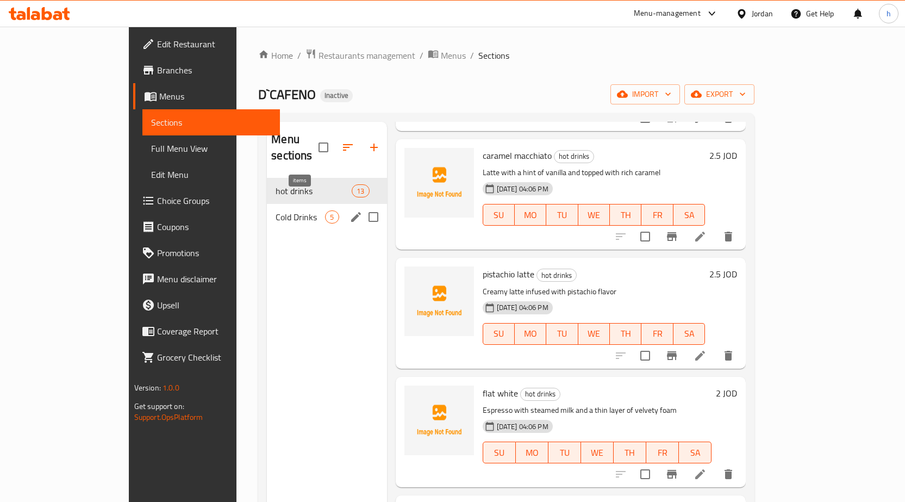
click at [326, 212] on span "5" at bounding box center [332, 217] width 13 height 10
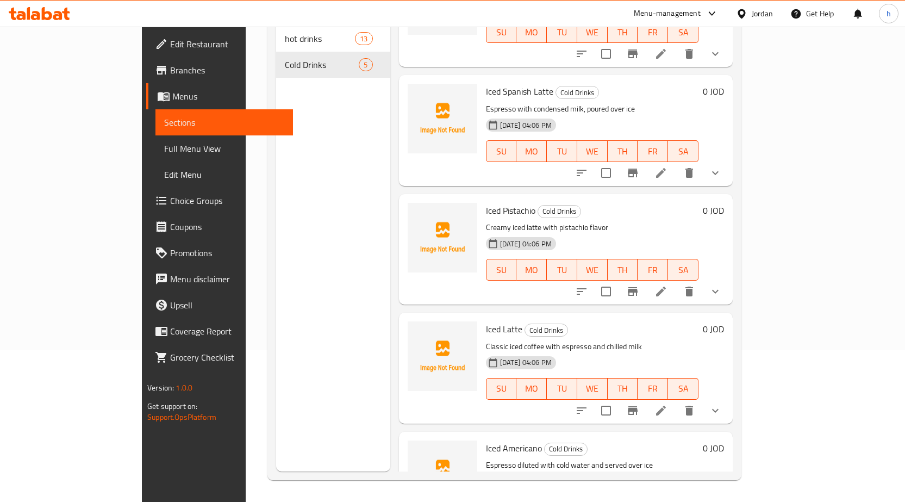
scroll to position [119, 0]
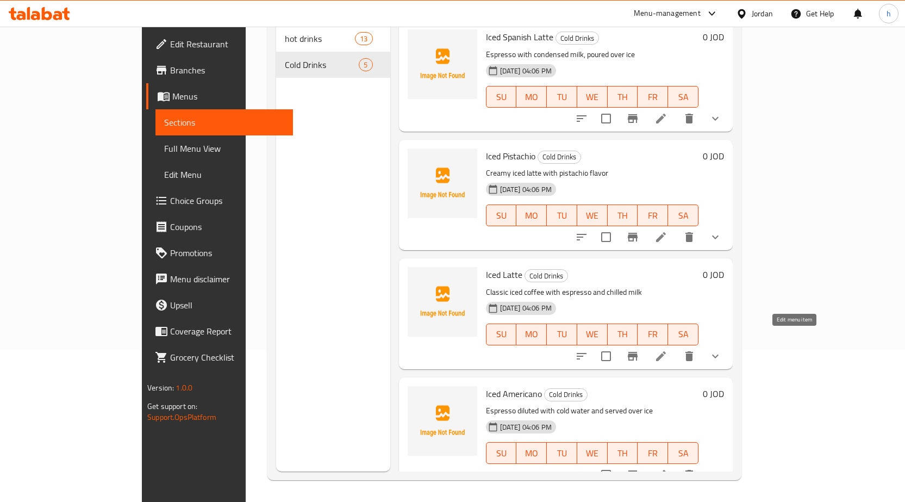
click at [668, 350] on icon at bounding box center [661, 356] width 13 height 13
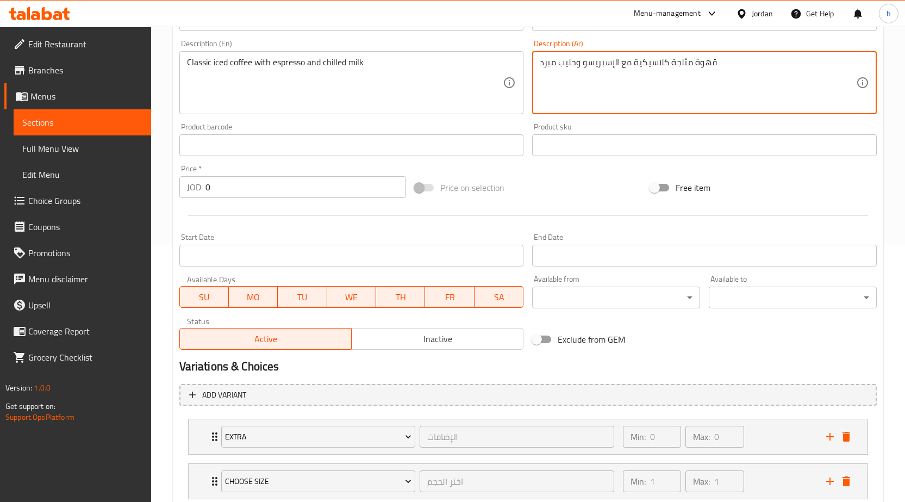
scroll to position [329, 0]
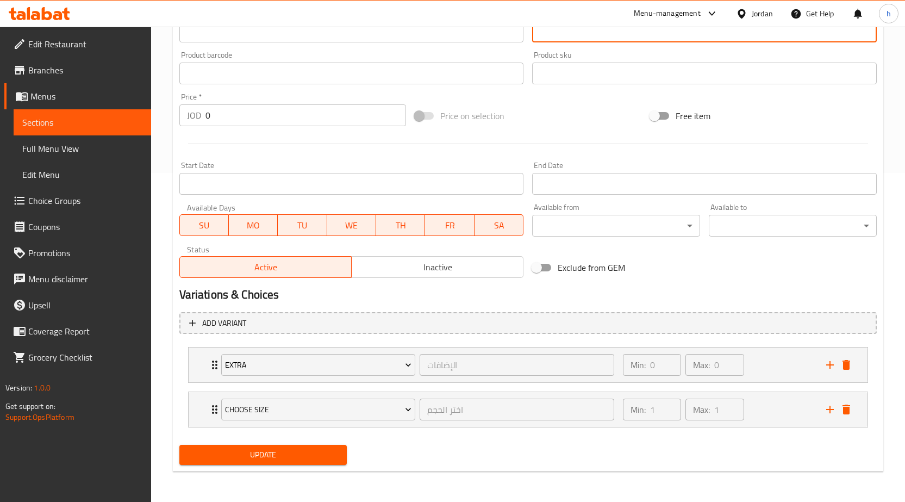
type textarea "قهوة مثلجة كلاسيكية مع الإسبريسو وحليب مبرد"
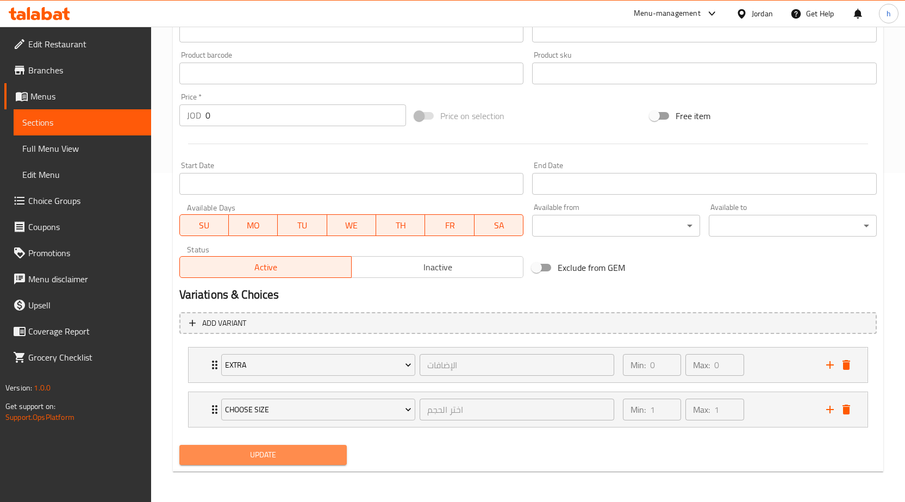
click at [312, 450] on span "Update" at bounding box center [263, 455] width 151 height 14
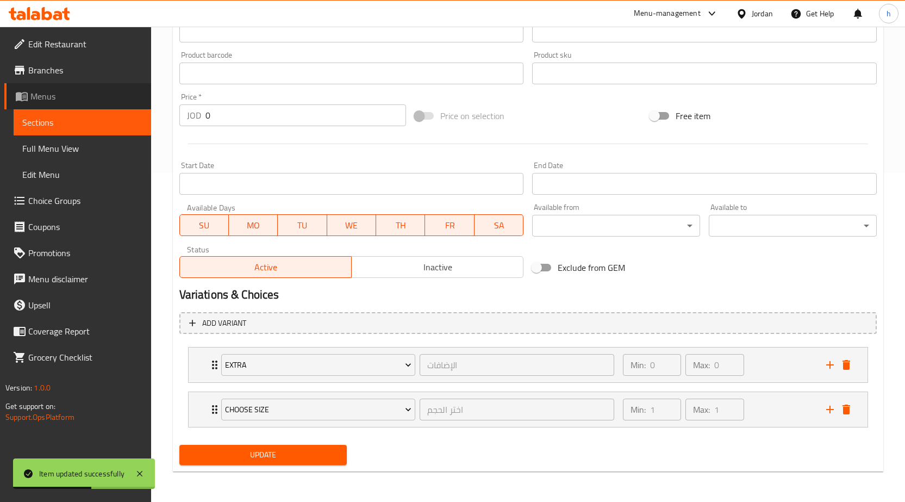
click at [102, 95] on span "Menus" at bounding box center [86, 96] width 112 height 13
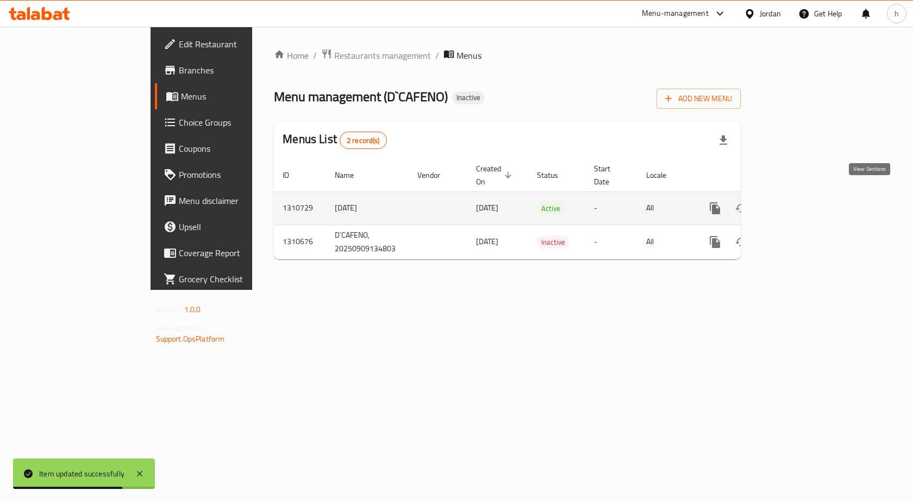
click at [800, 202] on icon "enhanced table" at bounding box center [793, 208] width 13 height 13
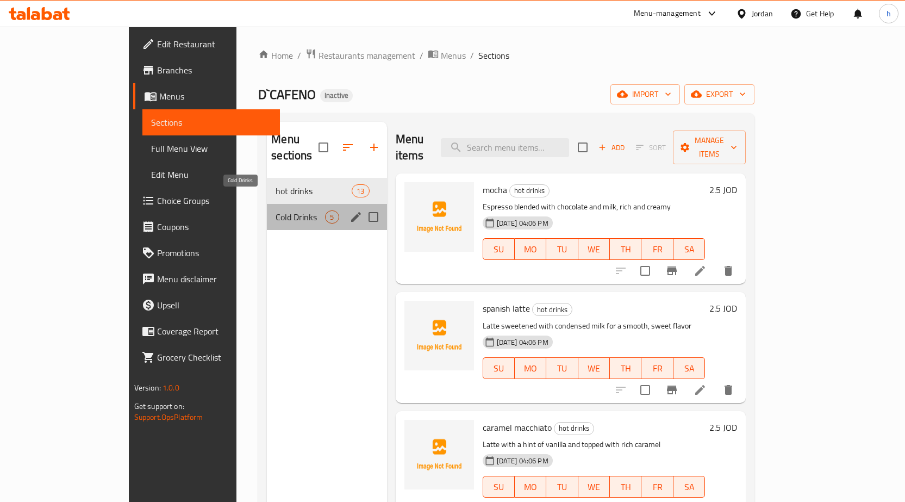
click at [276, 210] on span "Cold Drinks" at bounding box center [300, 216] width 49 height 13
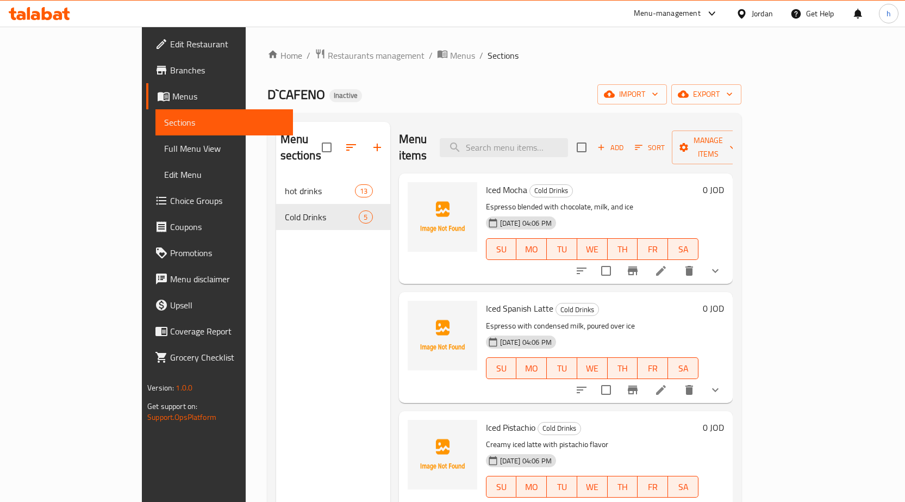
click at [146, 89] on link "Menus" at bounding box center [219, 96] width 147 height 26
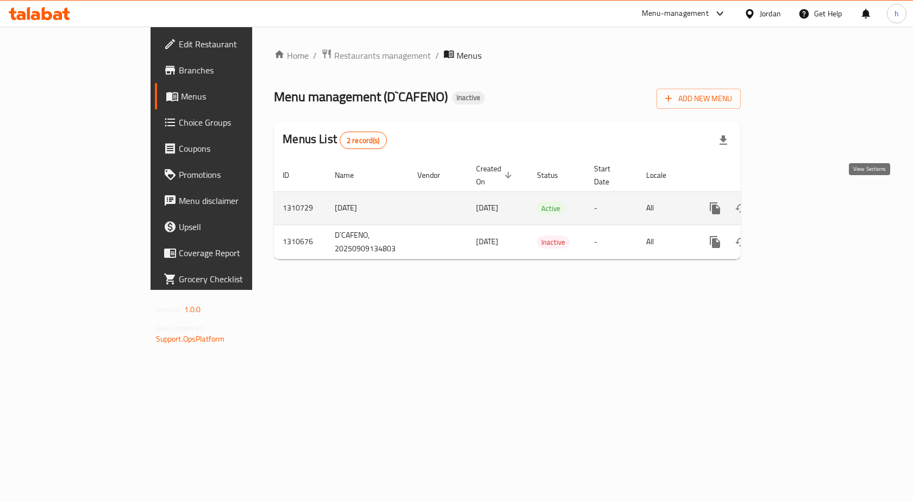
click at [800, 202] on icon "enhanced table" at bounding box center [793, 208] width 13 height 13
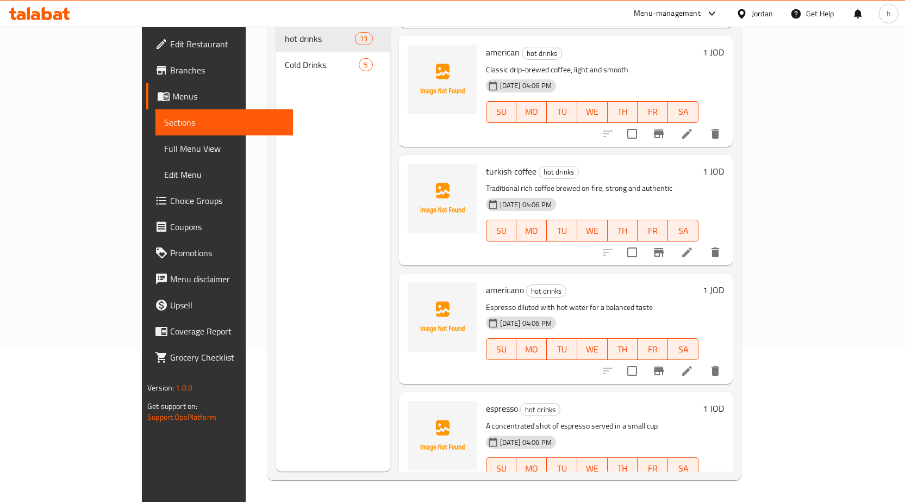
scroll to position [1069, 0]
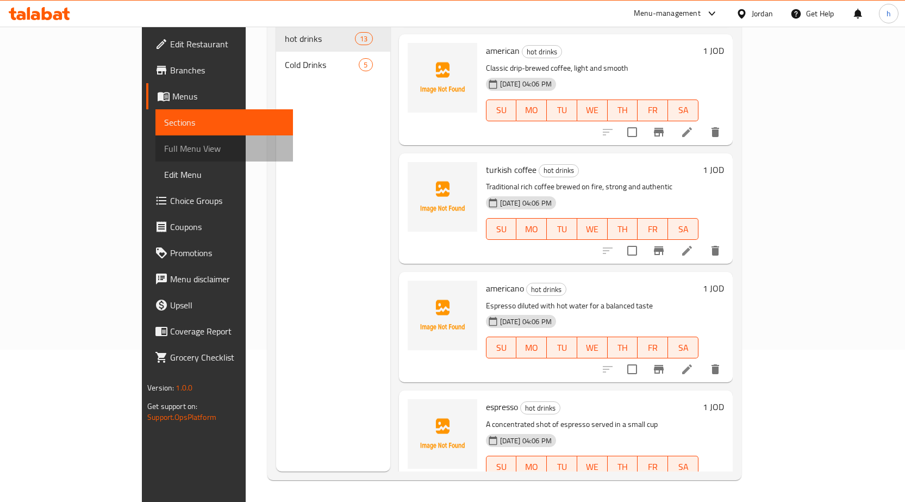
click at [164, 149] on span "Full Menu View" at bounding box center [224, 148] width 120 height 13
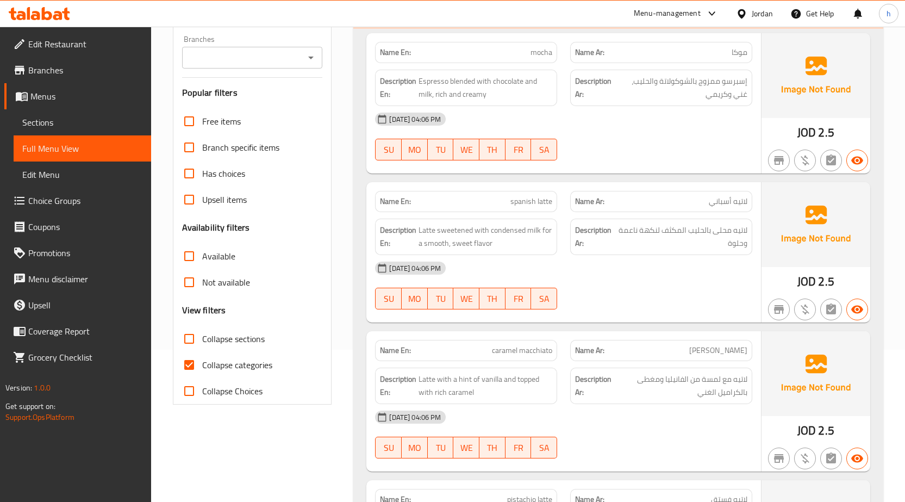
click at [190, 362] on input "Collapse categories" at bounding box center [189, 365] width 26 height 26
checkbox input "false"
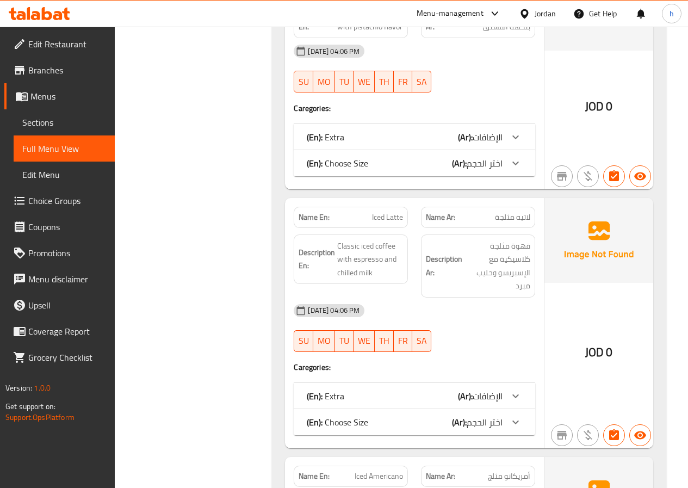
scroll to position [2978, 0]
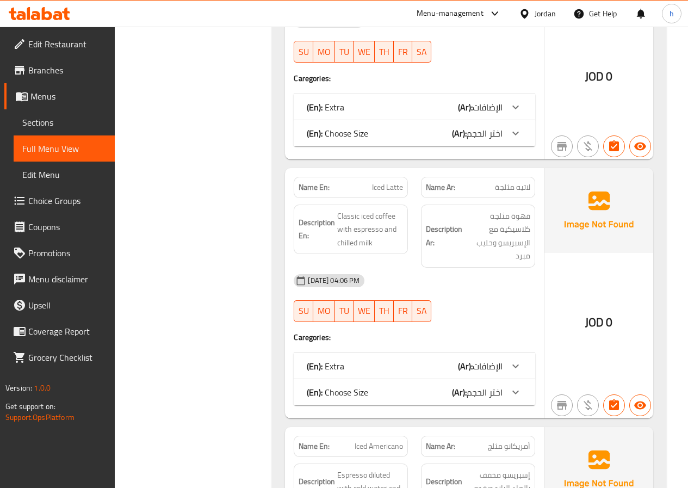
click at [508, 369] on div at bounding box center [515, 366] width 26 height 26
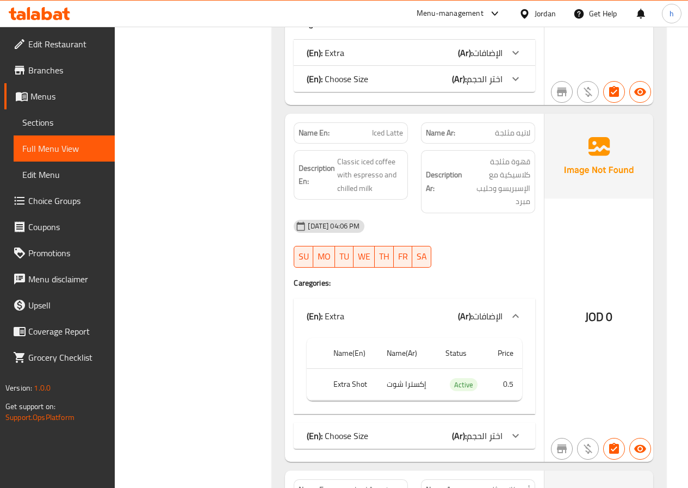
scroll to position [3141, 0]
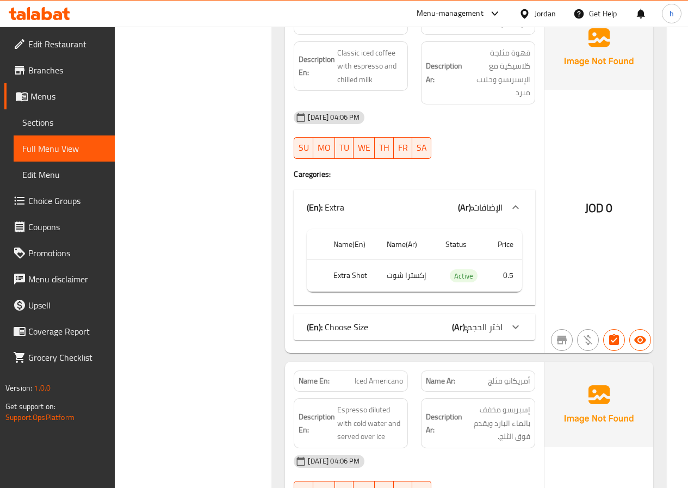
click at [515, 326] on icon at bounding box center [515, 326] width 13 height 13
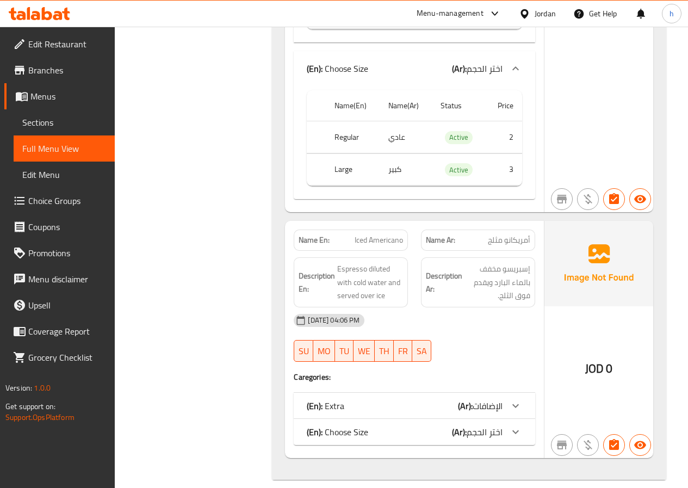
scroll to position [3413, 0]
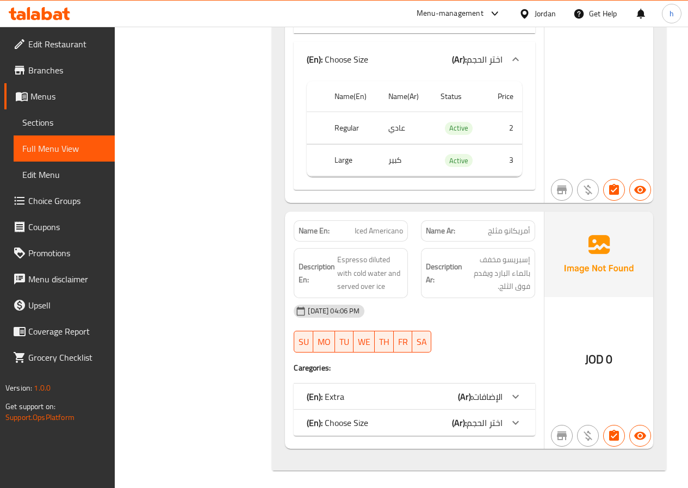
click at [511, 390] on icon at bounding box center [515, 396] width 13 height 13
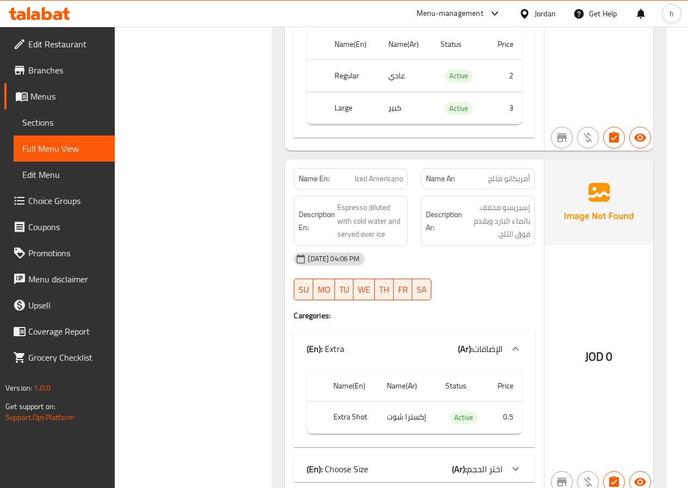
scroll to position [3516, 0]
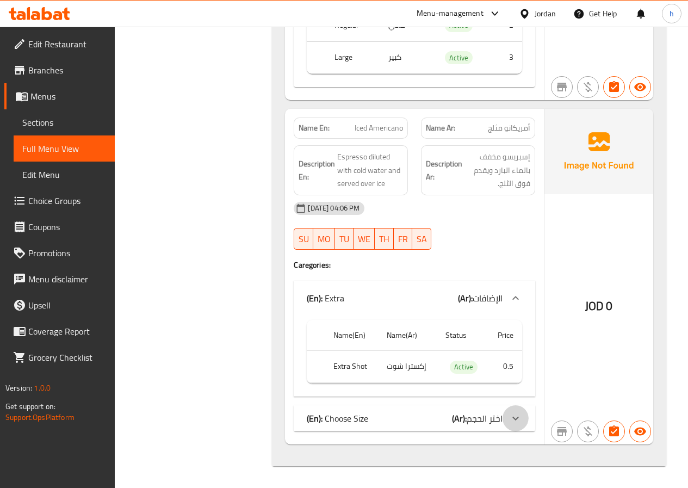
click at [510, 409] on div at bounding box center [515, 418] width 26 height 26
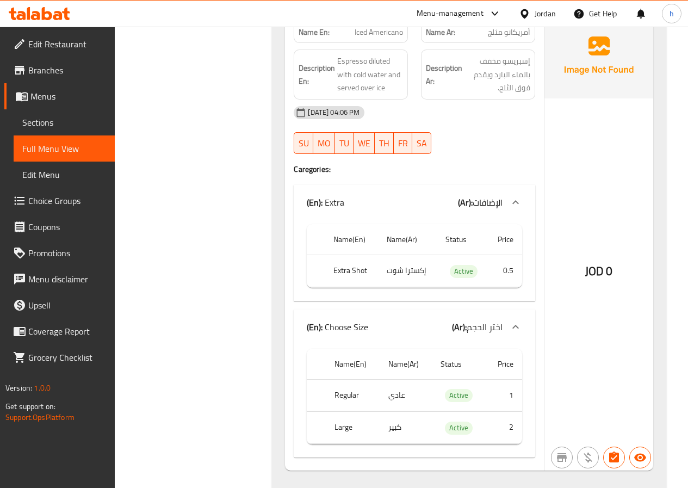
scroll to position [3638, 0]
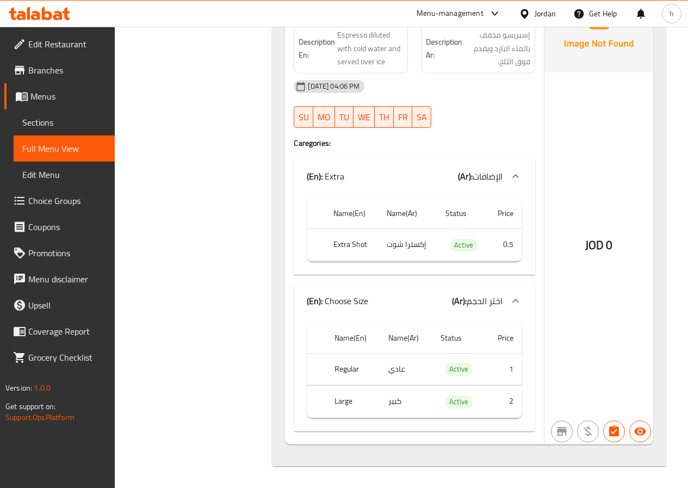
click at [95, 43] on span "Edit Restaurant" at bounding box center [67, 44] width 78 height 13
